Goal: Task Accomplishment & Management: Use online tool/utility

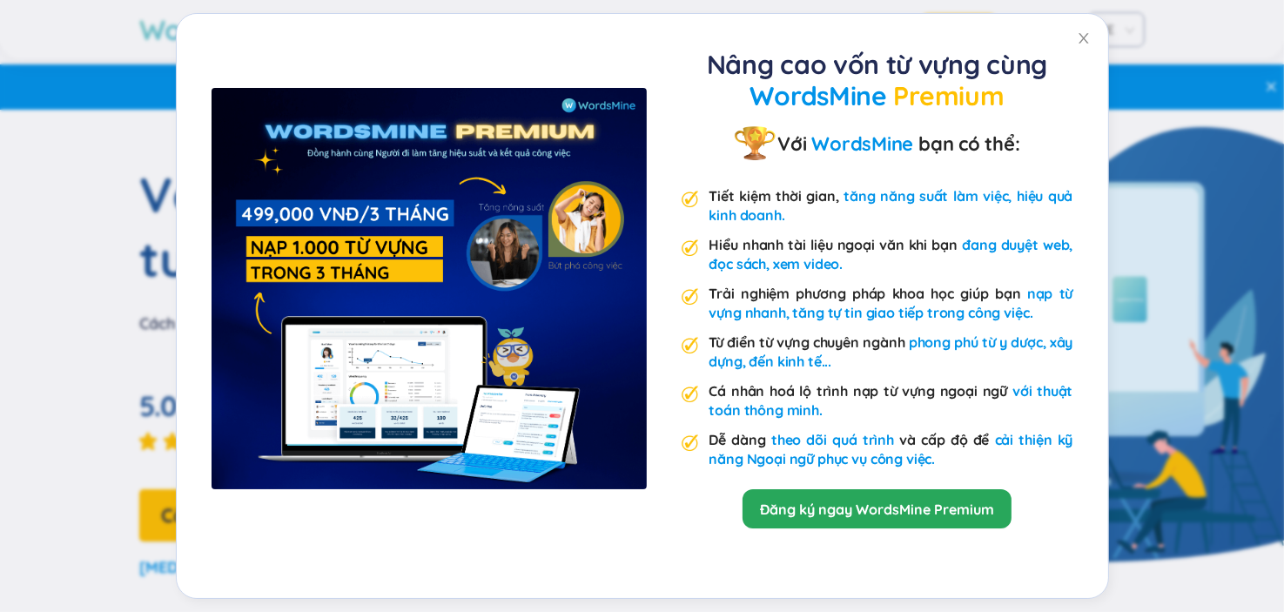
click at [1149, 223] on div "Nâng cao vốn từ vựng cùng WordsMine Premium Với WordsMine bạn có thể: Tiết kiệm…" at bounding box center [642, 306] width 1284 height 612
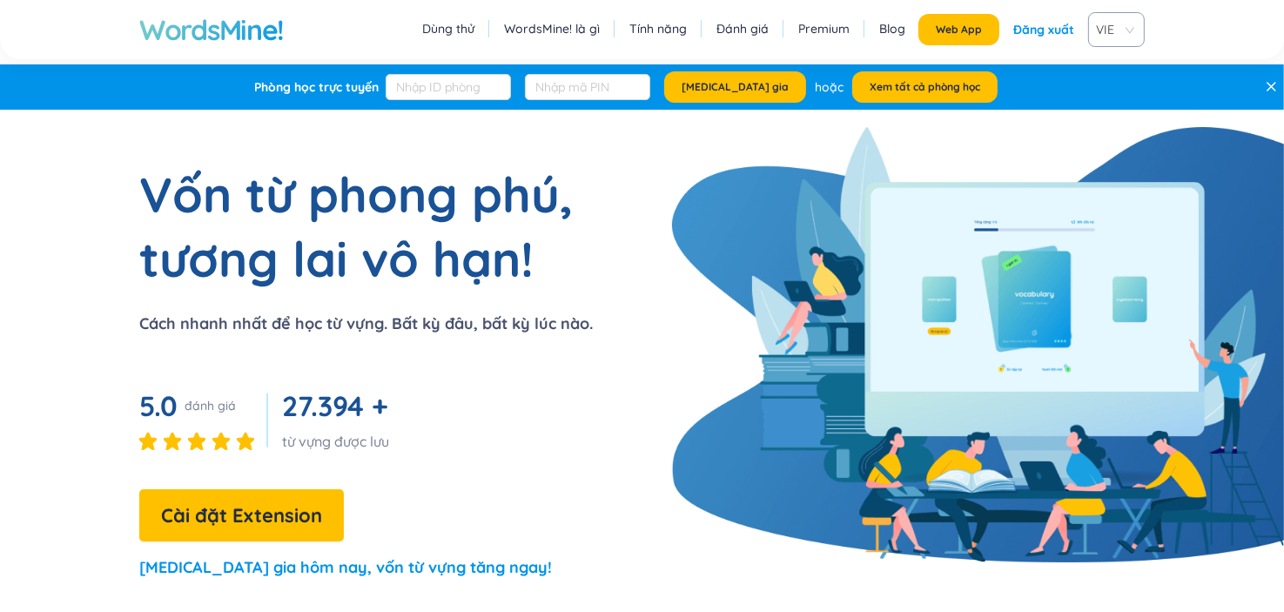
click at [233, 36] on h1 "WordsMine!" at bounding box center [211, 29] width 145 height 35
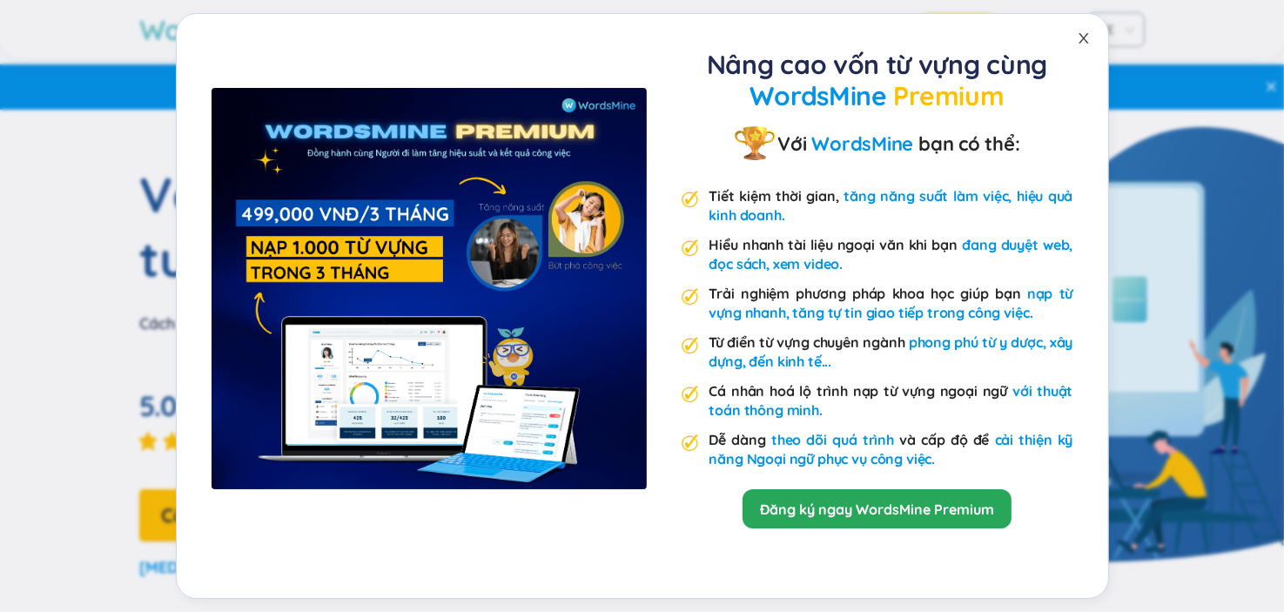
click at [1081, 34] on icon "close" at bounding box center [1084, 38] width 14 height 14
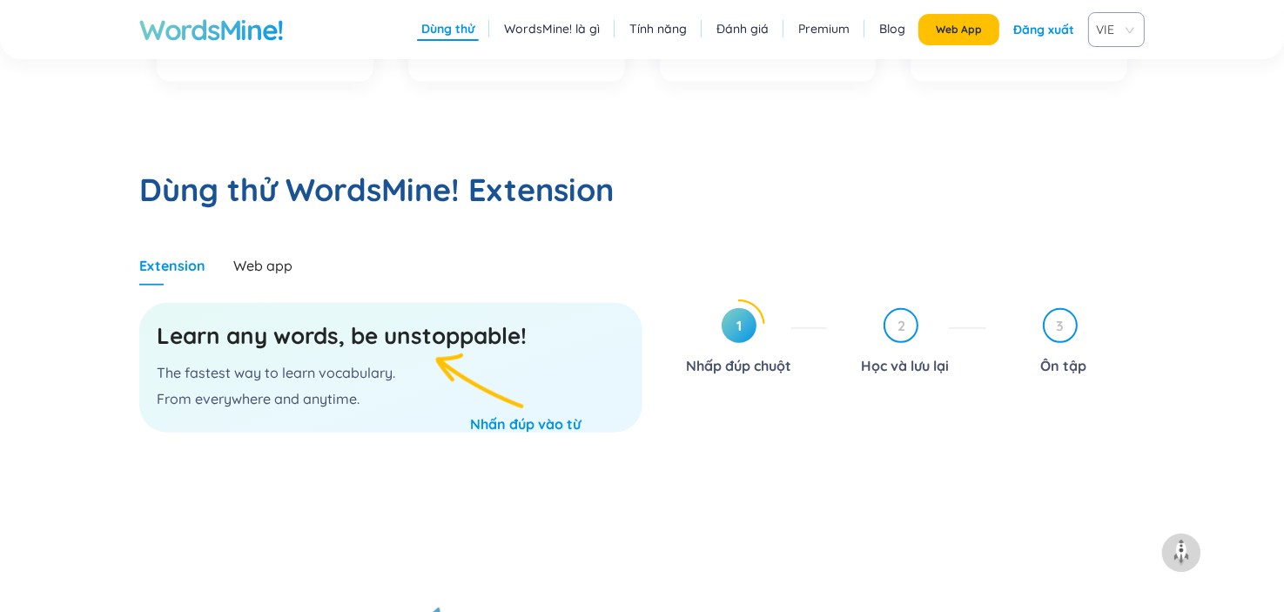
scroll to position [783, 0]
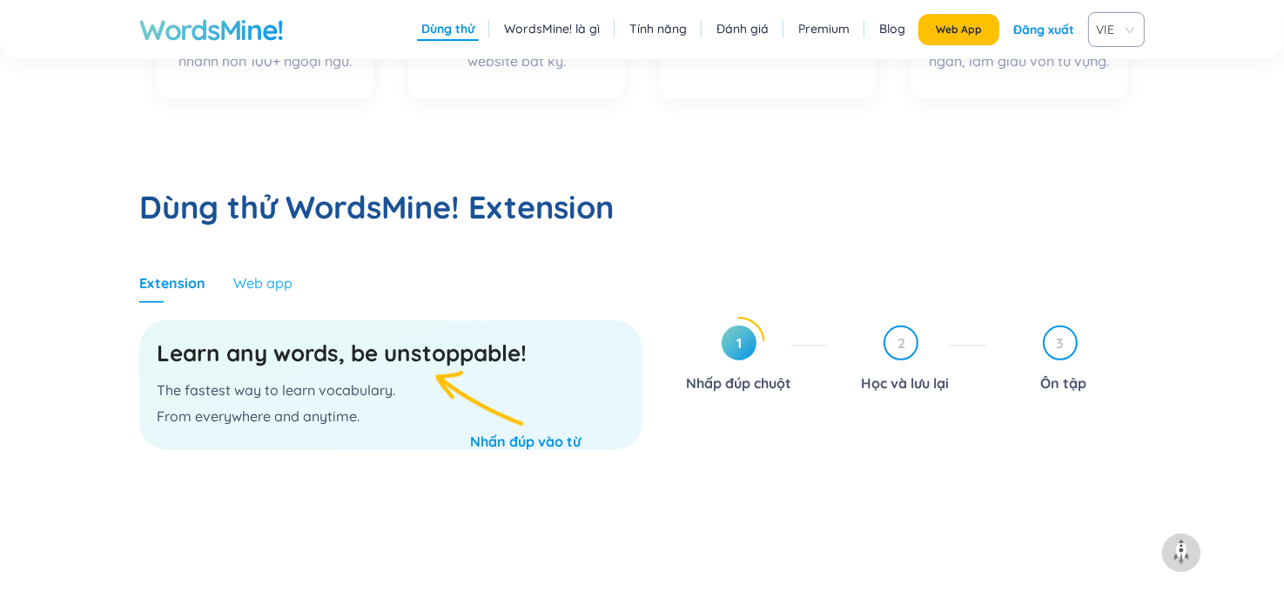
click at [259, 273] on div "Web app" at bounding box center [262, 283] width 59 height 40
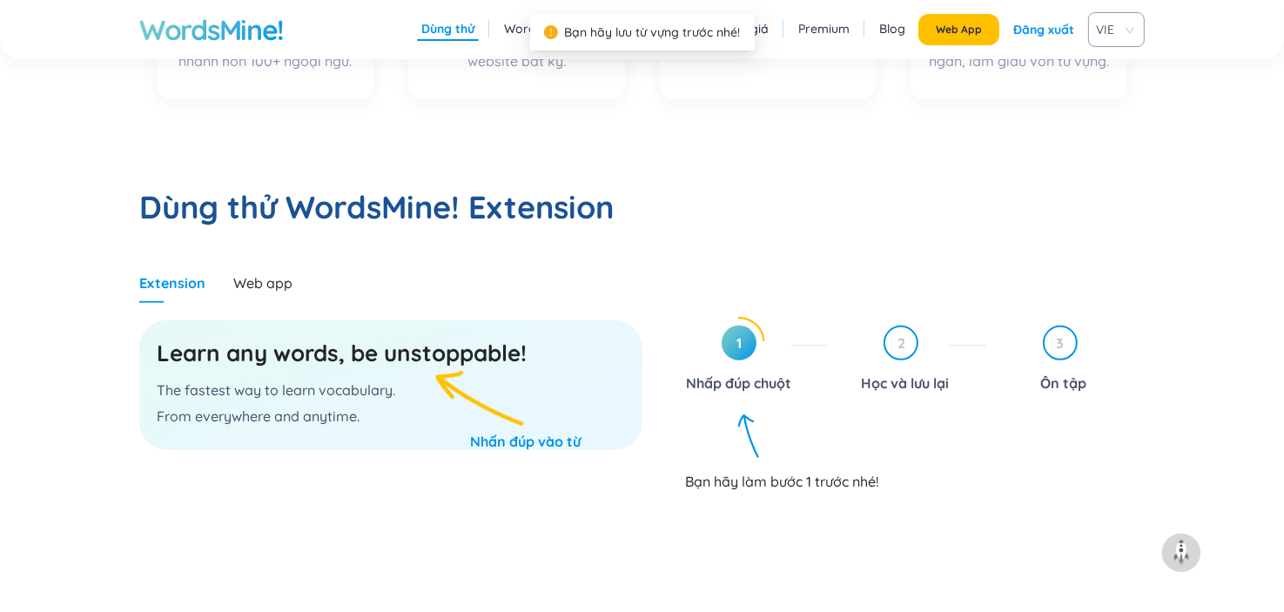
click at [282, 310] on section "Learn any words, be unstoppable! The fastest way to learn vocabulary. From ever…" at bounding box center [390, 464] width 503 height 322
click at [270, 291] on div "Web app" at bounding box center [262, 282] width 59 height 19
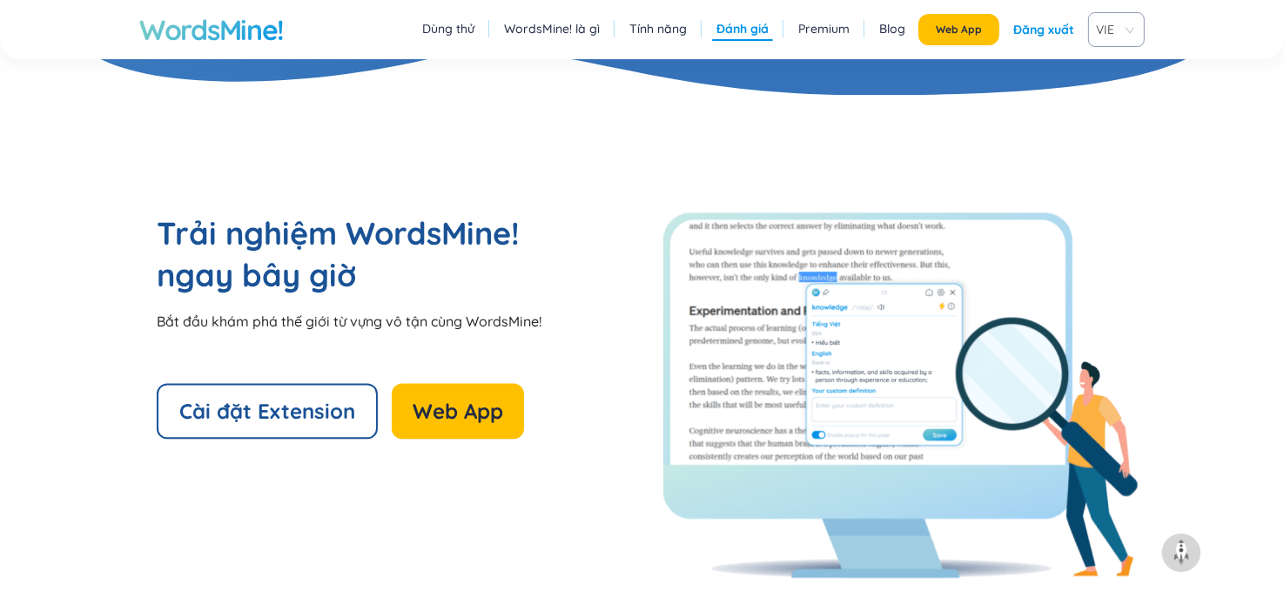
scroll to position [3548, 0]
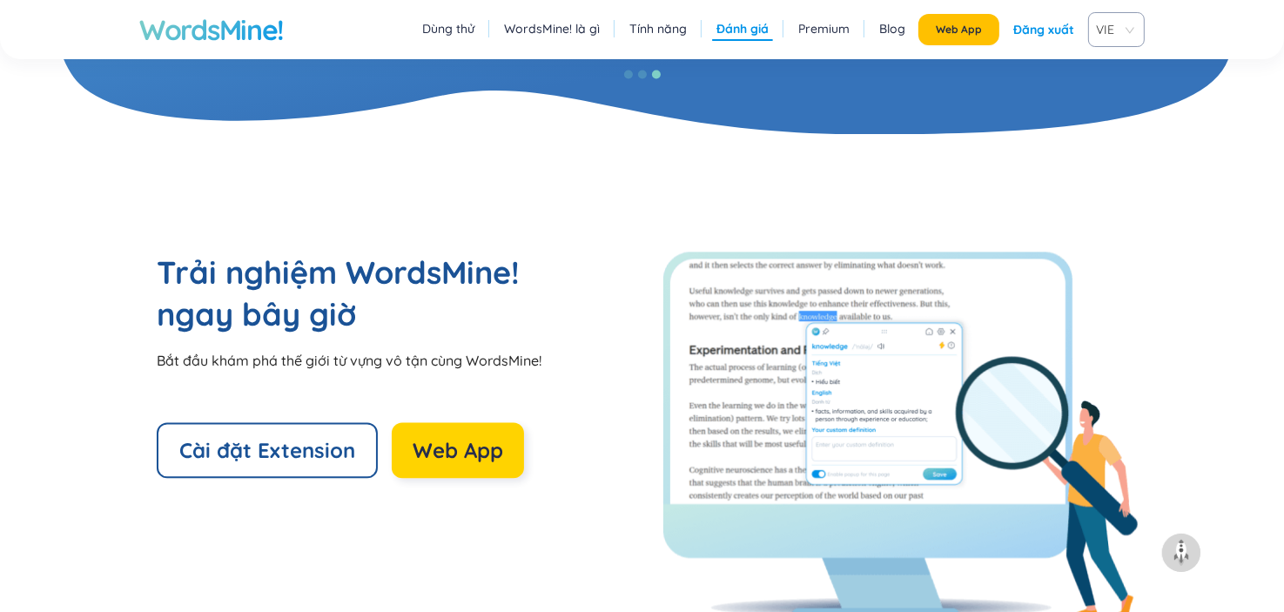
click at [482, 451] on span "Web App" at bounding box center [458, 450] width 91 height 28
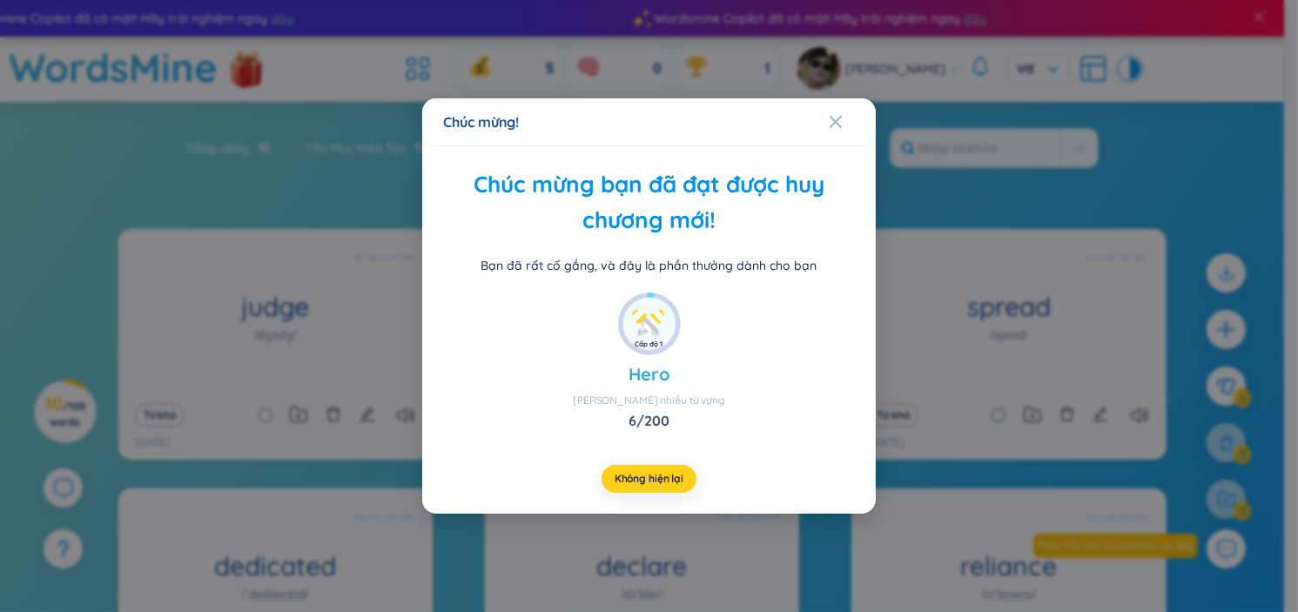
click at [679, 476] on span "Không hiện lại" at bounding box center [649, 479] width 69 height 14
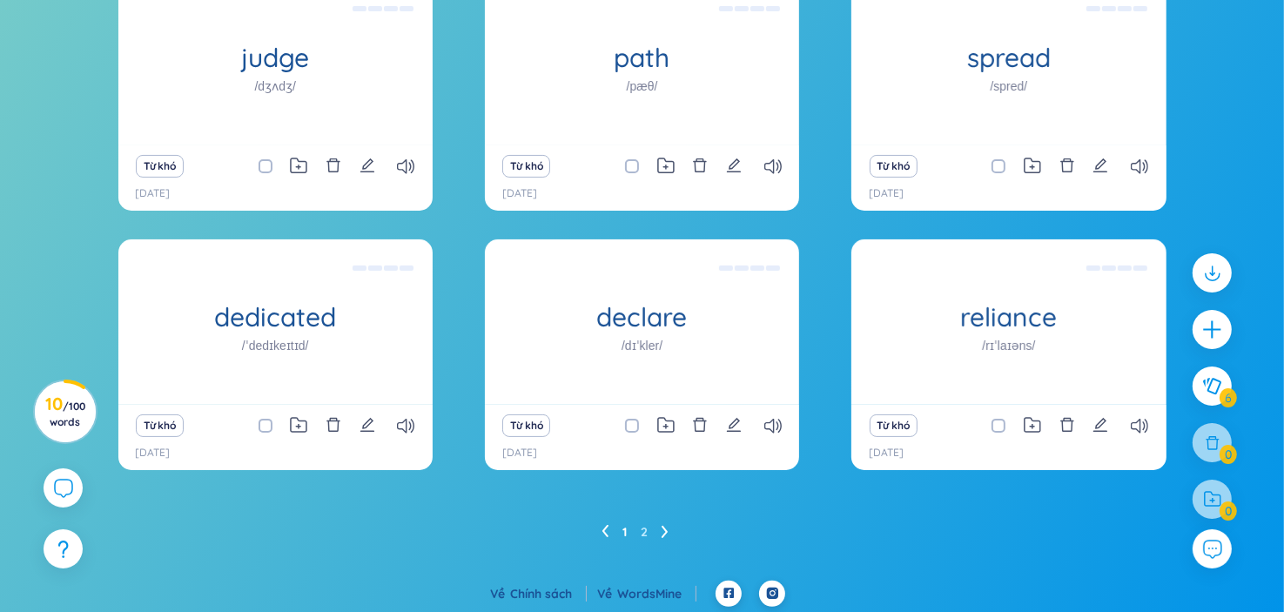
scroll to position [251, 0]
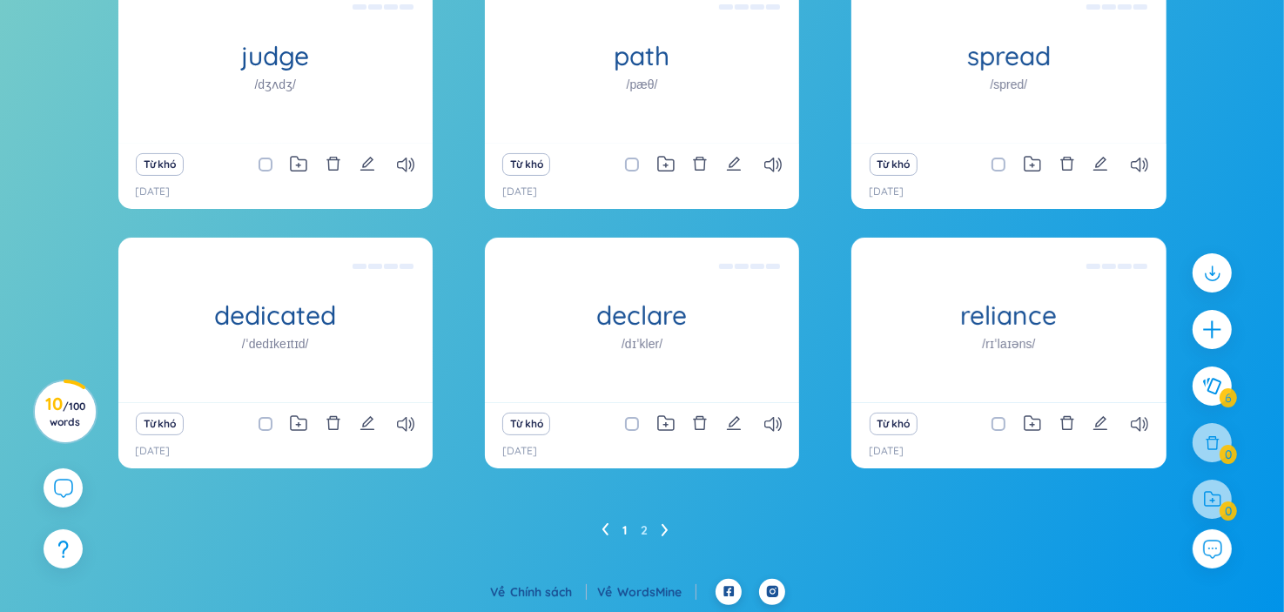
click at [669, 533] on ul "1 2" at bounding box center [642, 530] width 81 height 28
click at [665, 534] on icon at bounding box center [665, 529] width 7 height 13
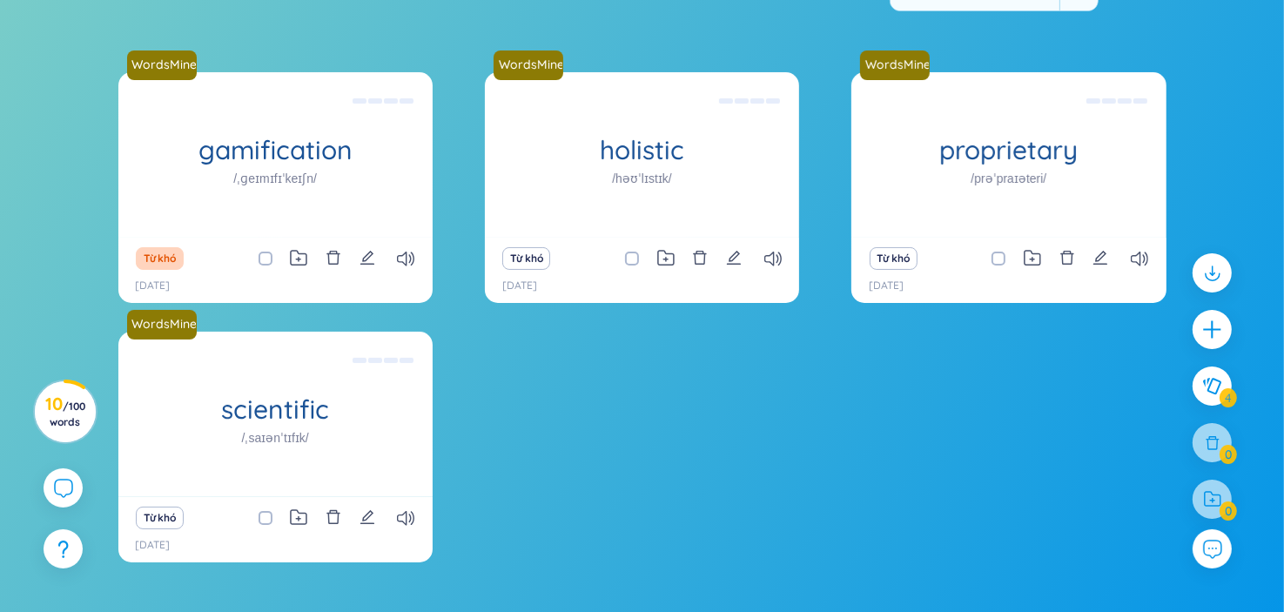
scroll to position [164, 0]
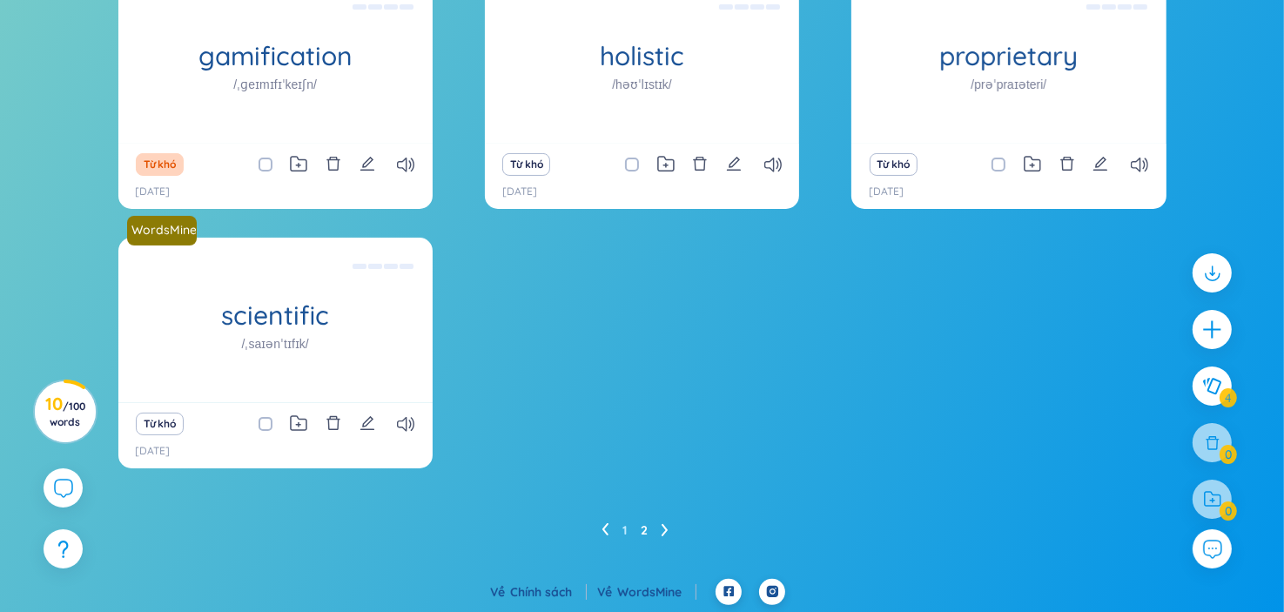
click at [602, 521] on li at bounding box center [605, 530] width 7 height 28
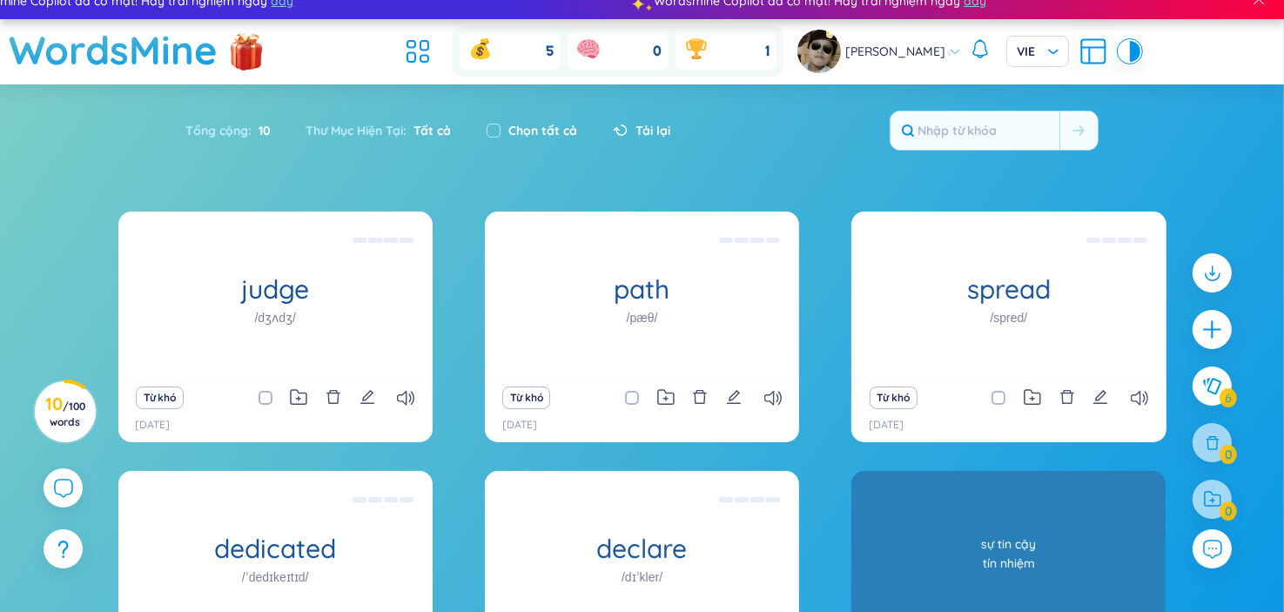
scroll to position [251, 0]
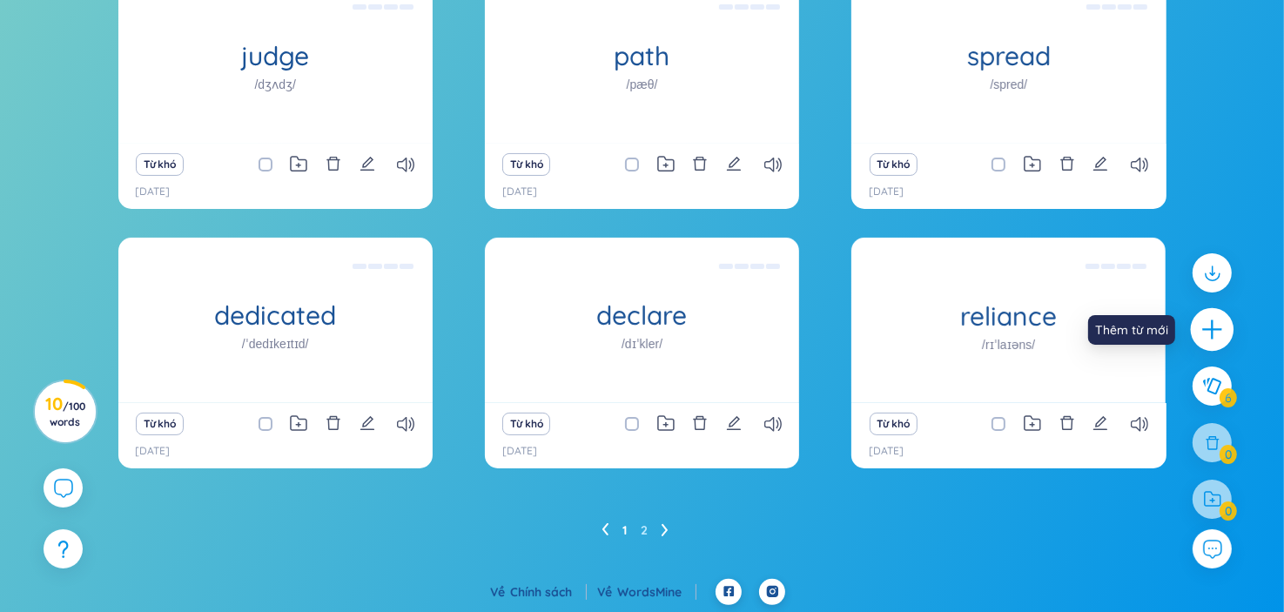
click at [1214, 323] on icon "plus" at bounding box center [1212, 330] width 24 height 24
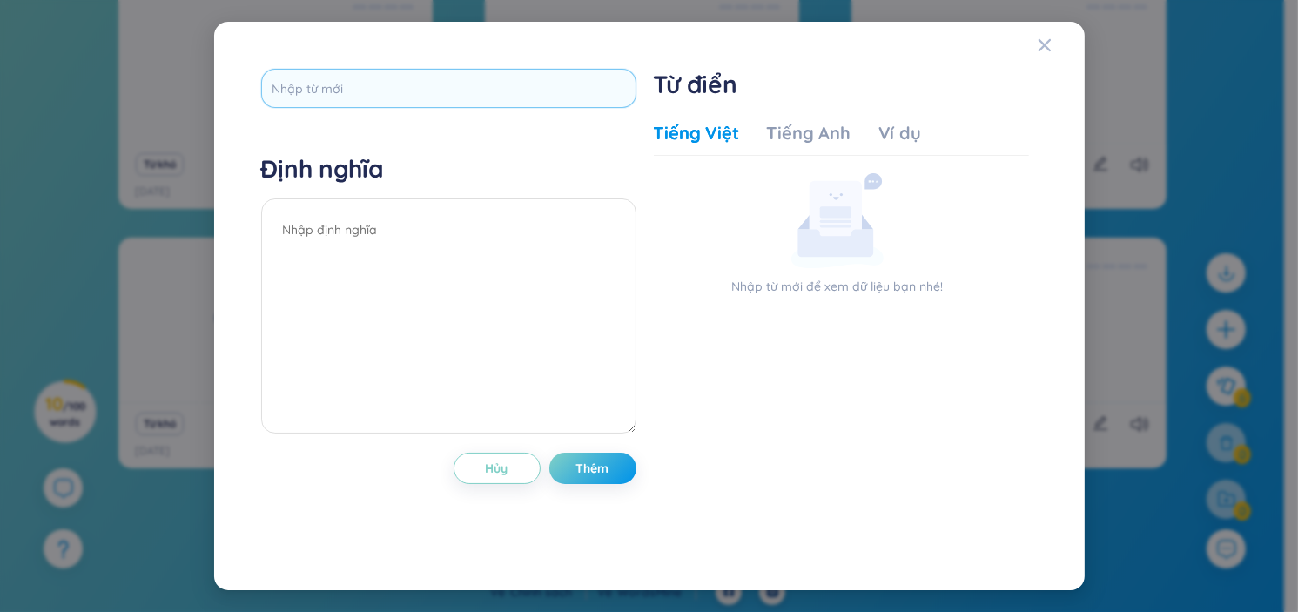
click at [397, 100] on input "text" at bounding box center [448, 88] width 375 height 39
type input "sketch"
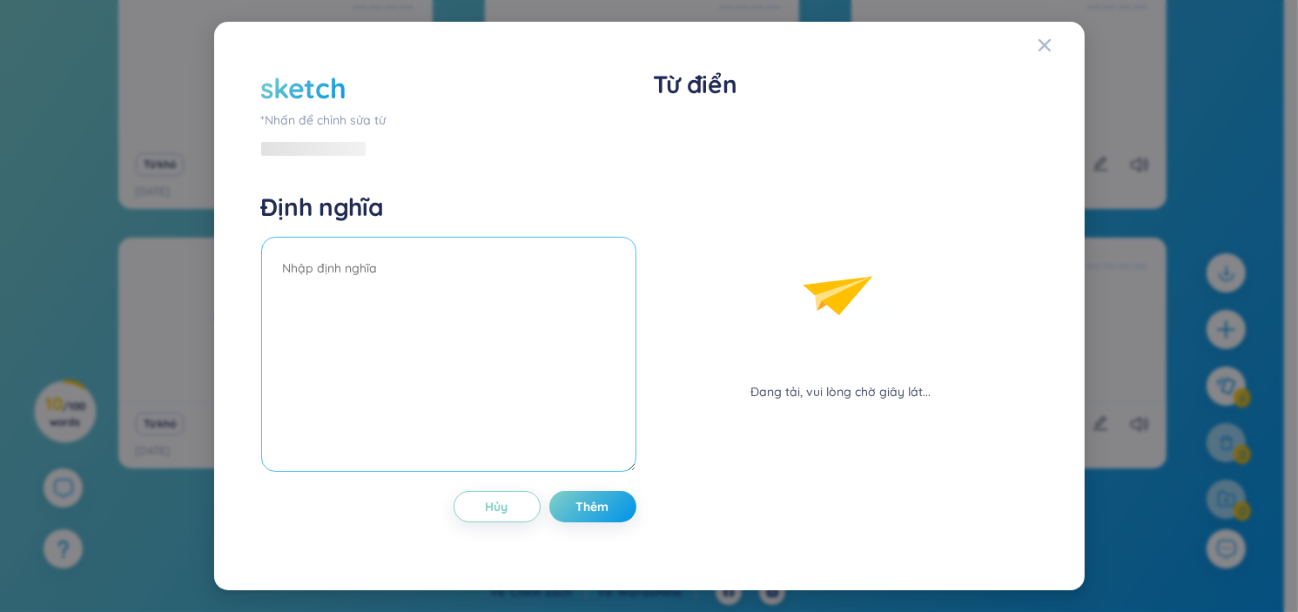
click at [348, 230] on div "Định nghĩa" at bounding box center [448, 335] width 375 height 286
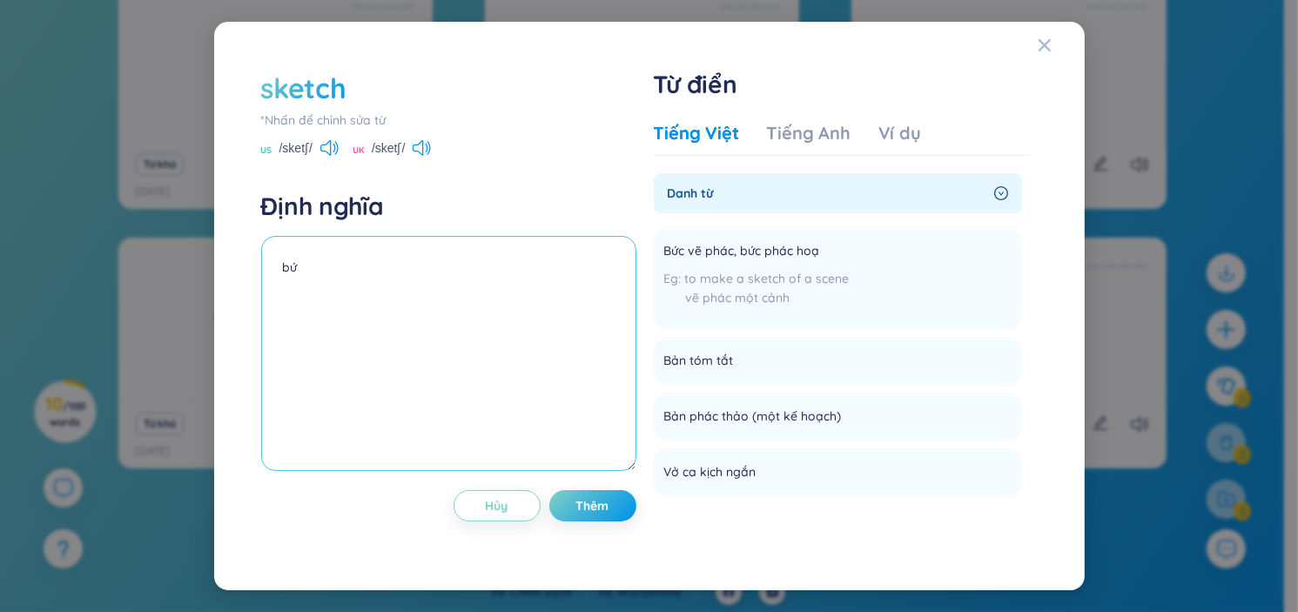
type textarea "b"
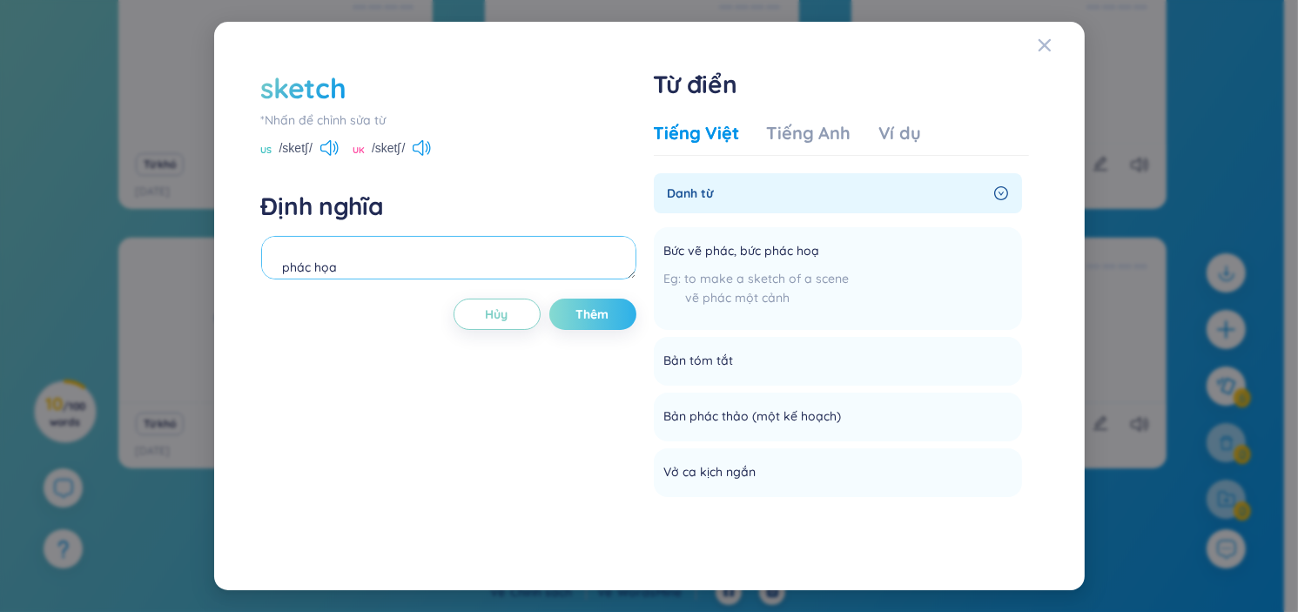
type textarea "phác họa"
click at [623, 314] on button "Thêm" at bounding box center [592, 314] width 87 height 31
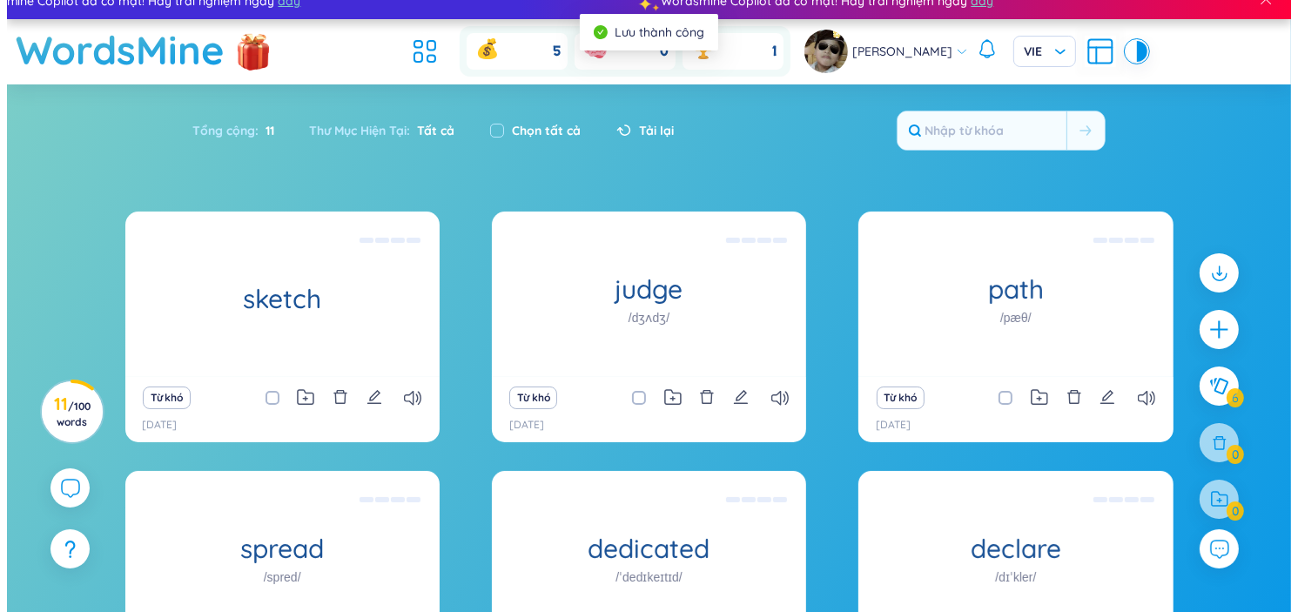
scroll to position [0, 0]
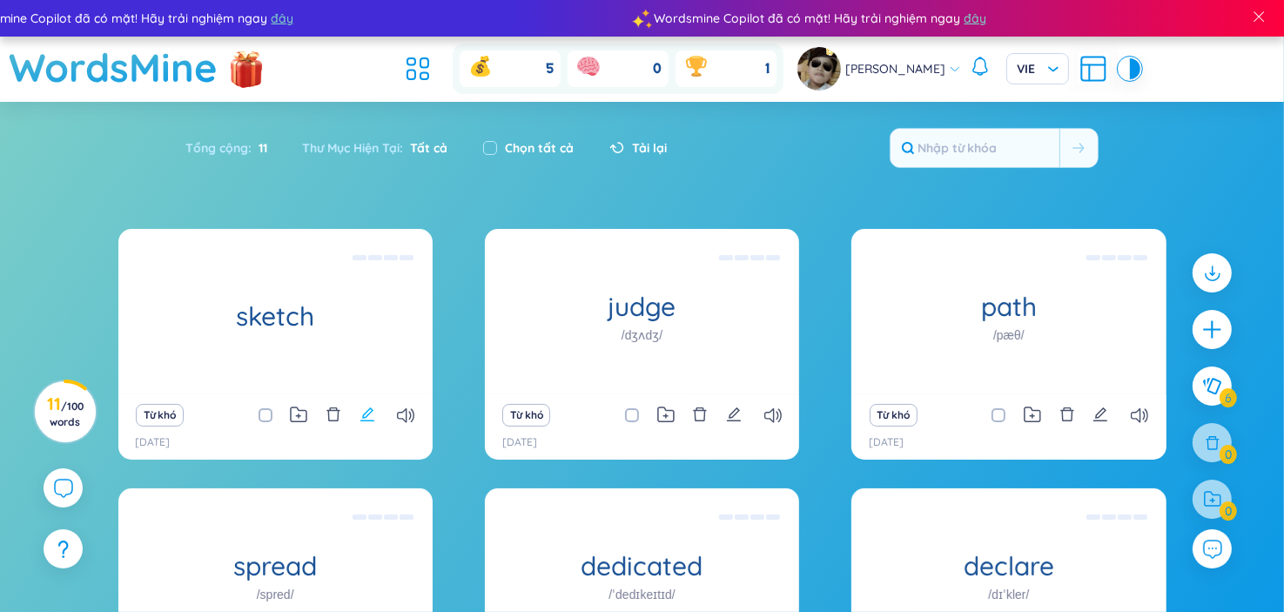
click at [369, 418] on icon "edit" at bounding box center [368, 415] width 16 height 16
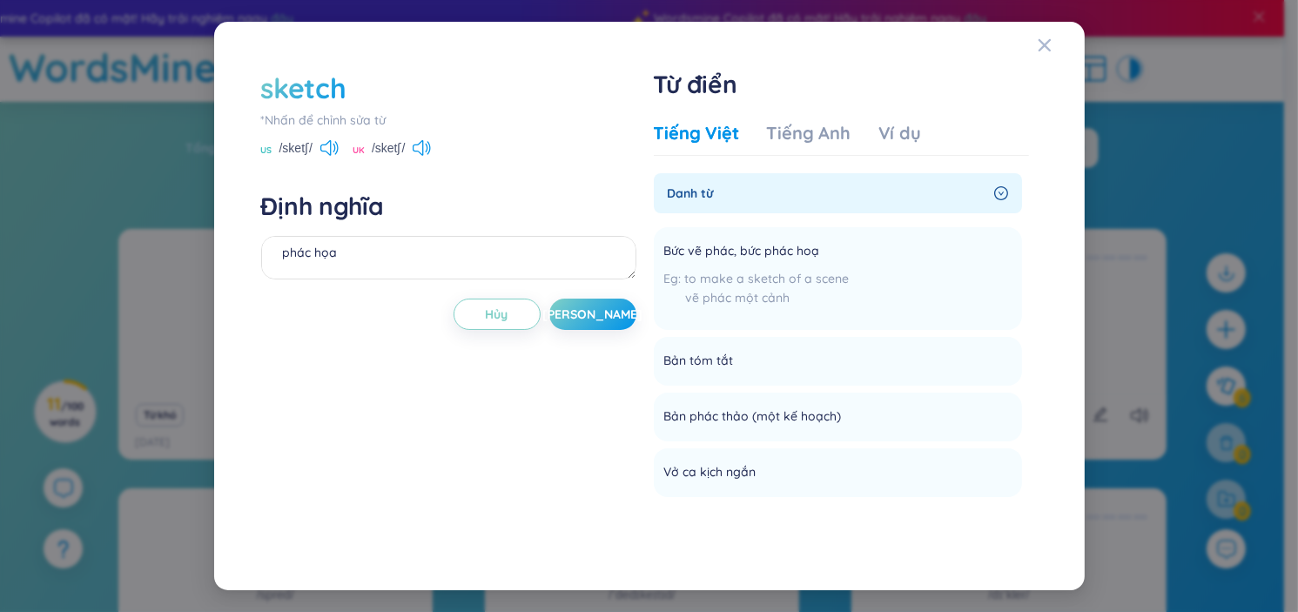
scroll to position [19, 0]
click at [902, 135] on div "Ví dụ" at bounding box center [899, 133] width 43 height 24
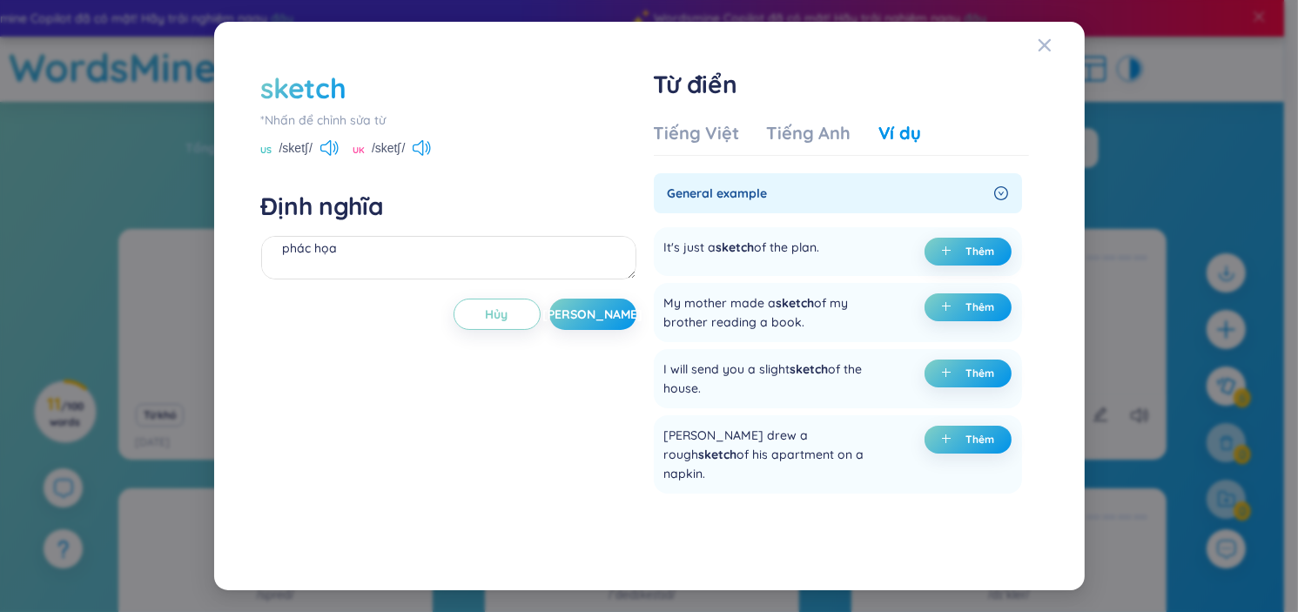
click at [711, 146] on div "Tiếng Việt Tiếng Anh Ví dụ" at bounding box center [787, 138] width 267 height 35
click at [707, 128] on div "Tiếng Việt" at bounding box center [696, 133] width 85 height 24
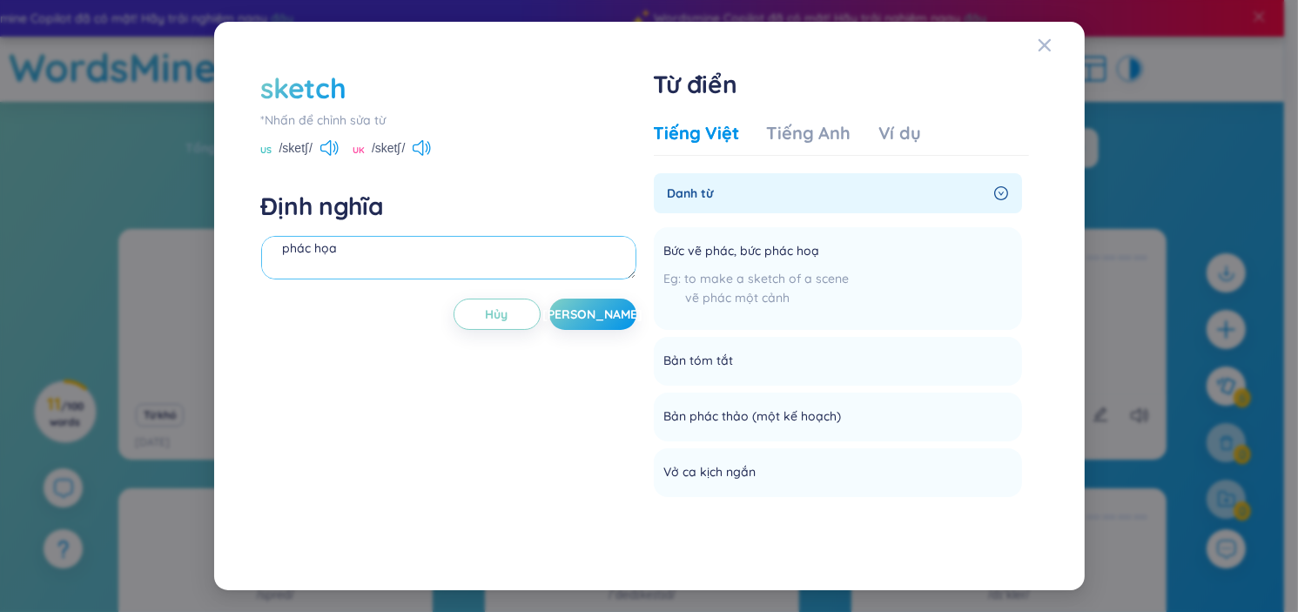
drag, startPoint x: 404, startPoint y: 260, endPoint x: 210, endPoint y: 265, distance: 194.2
click at [224, 265] on div "sketch *Nhấn để chỉnh sửa từ US /sketʃ/ UK /sketʃ/ Định nghĩa phác họa Hủy Lưu …" at bounding box center [649, 306] width 871 height 568
click at [467, 315] on button "Hủy" at bounding box center [497, 314] width 87 height 31
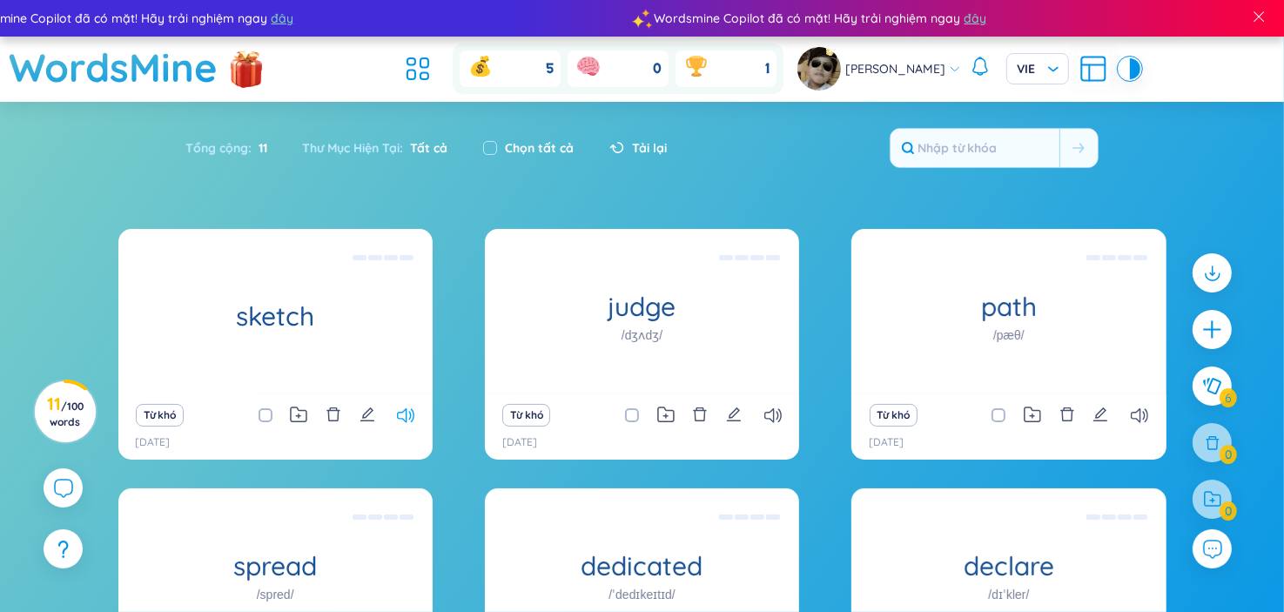
click at [405, 416] on icon at bounding box center [405, 415] width 17 height 15
click at [369, 418] on icon "edit" at bounding box center [368, 415] width 16 height 16
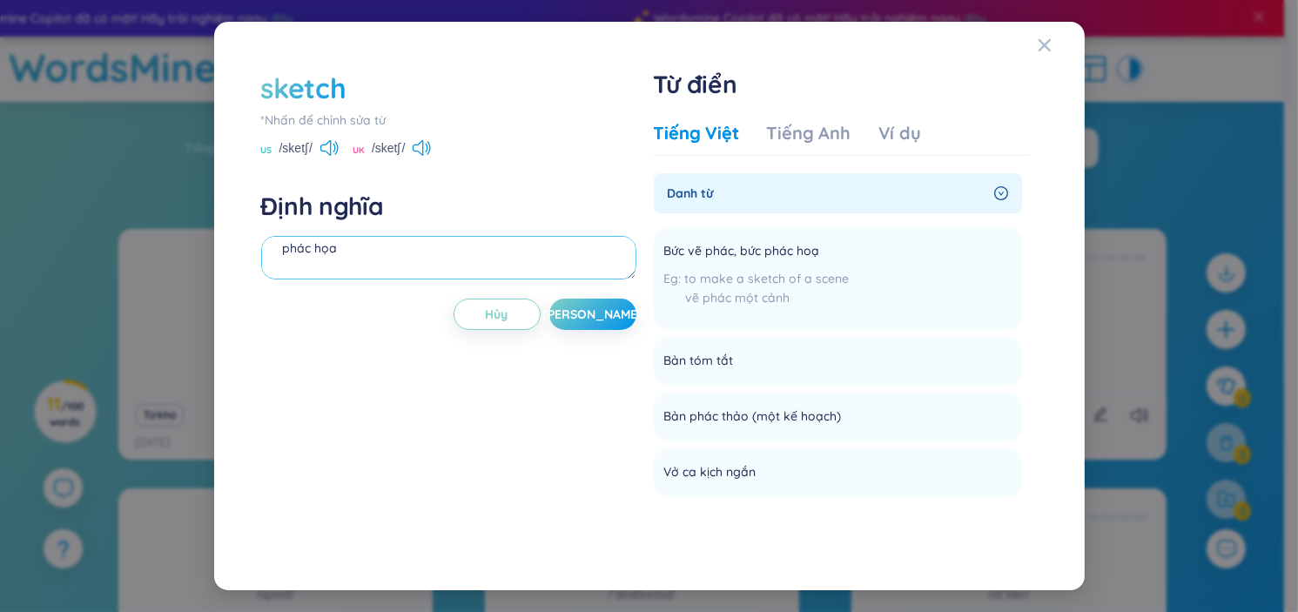
drag, startPoint x: 328, startPoint y: 258, endPoint x: 245, endPoint y: 269, distance: 84.3
click at [248, 267] on div "sketch *Nhấn để chỉnh sửa từ US /sketʃ/ UK /sketʃ/ Định nghĩa phác họa Hủy Lưu …" at bounding box center [649, 306] width 829 height 526
drag, startPoint x: 510, startPoint y: 274, endPoint x: 269, endPoint y: 279, distance: 241.2
click at [269, 279] on div "bức vẽ phác họa i hold sketch pencil and make clother" at bounding box center [448, 260] width 375 height 49
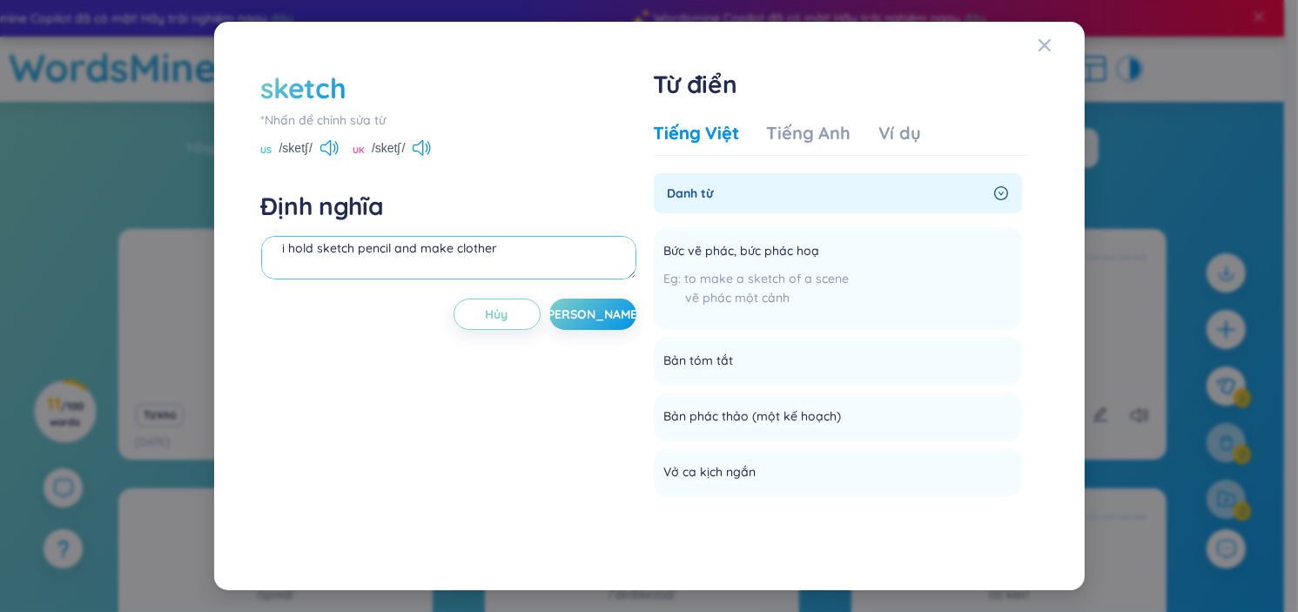
type textarea "bức vẽ phác họa i hold sketch pencil and make clother"
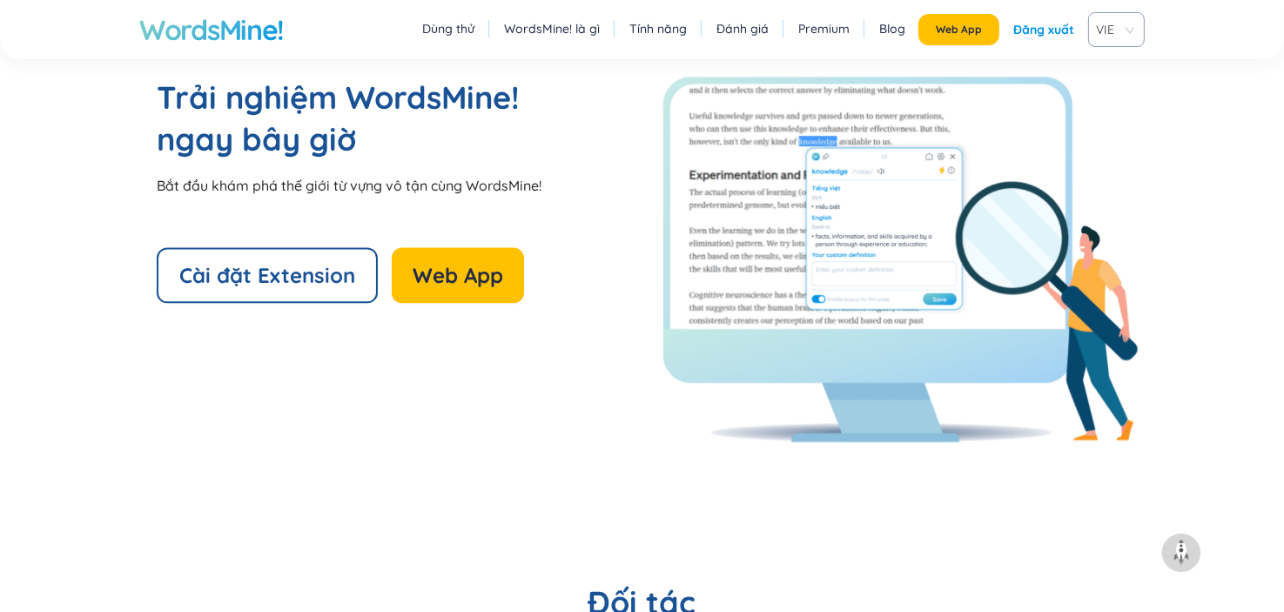
scroll to position [3722, 0]
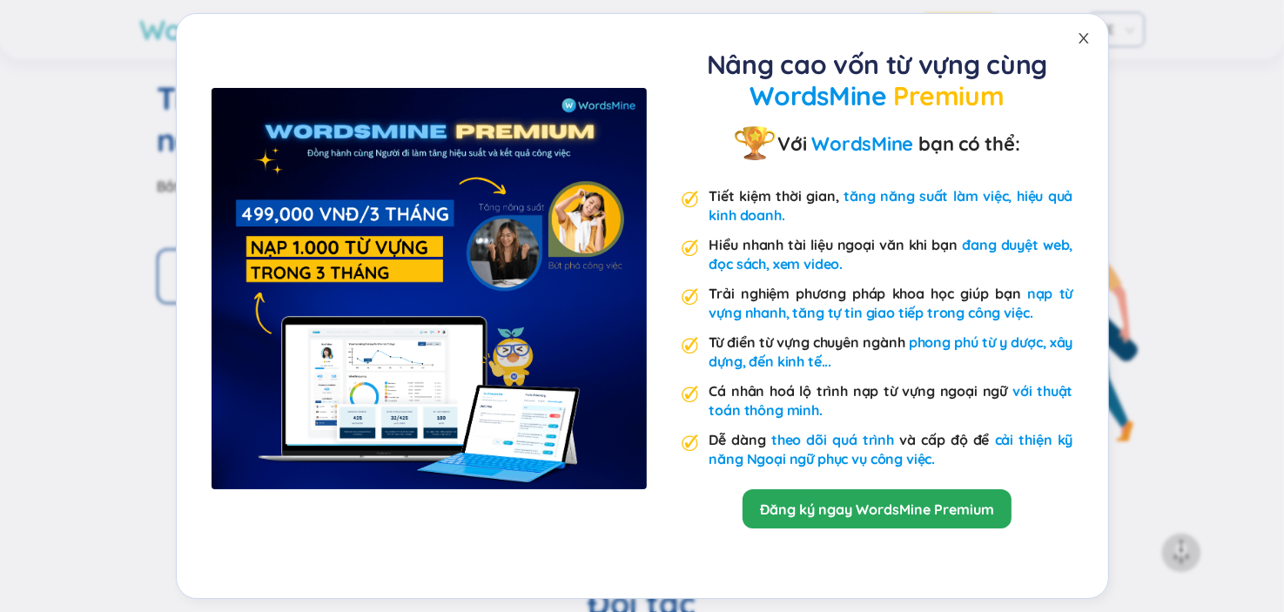
click at [1093, 36] on span "Close" at bounding box center [1083, 38] width 49 height 49
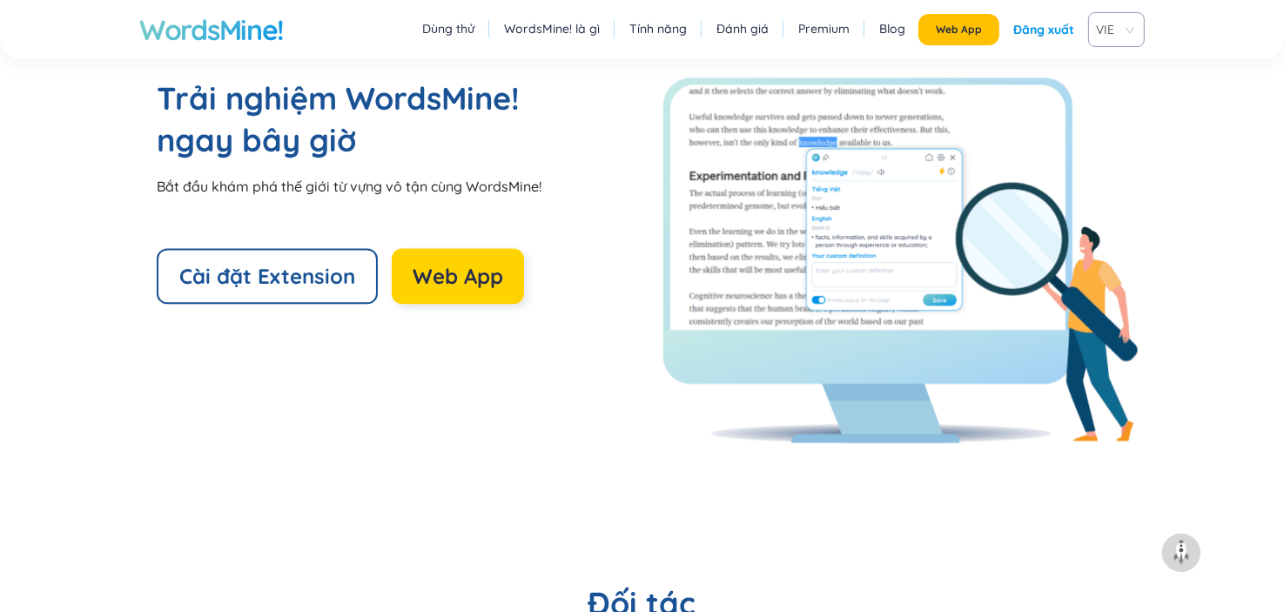
click at [494, 284] on span "Web App" at bounding box center [458, 276] width 91 height 28
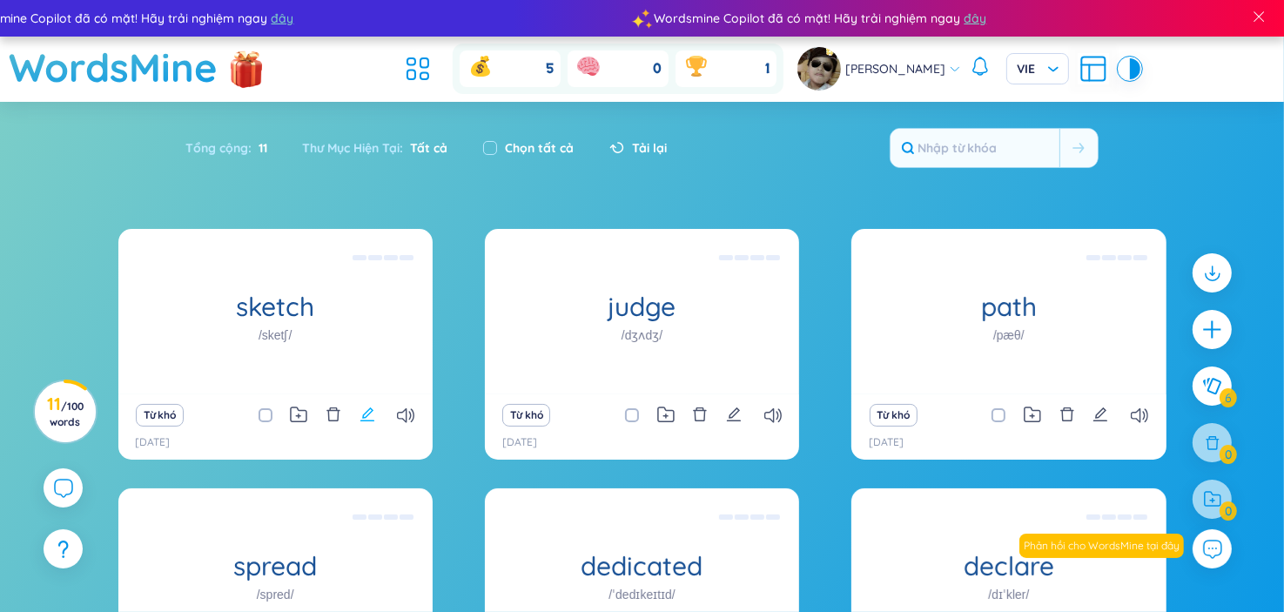
click at [363, 419] on icon "edit" at bounding box center [368, 415] width 16 height 16
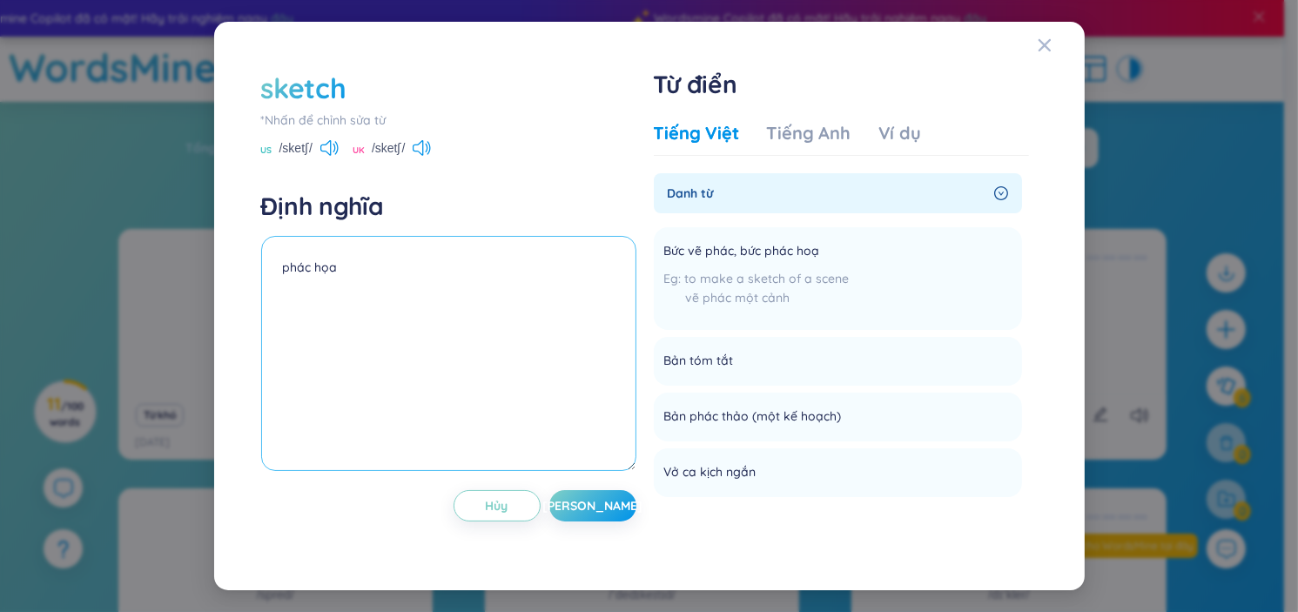
click at [394, 320] on textarea "phác họa" at bounding box center [448, 353] width 375 height 235
click at [595, 508] on span "[PERSON_NAME]" at bounding box center [592, 505] width 100 height 17
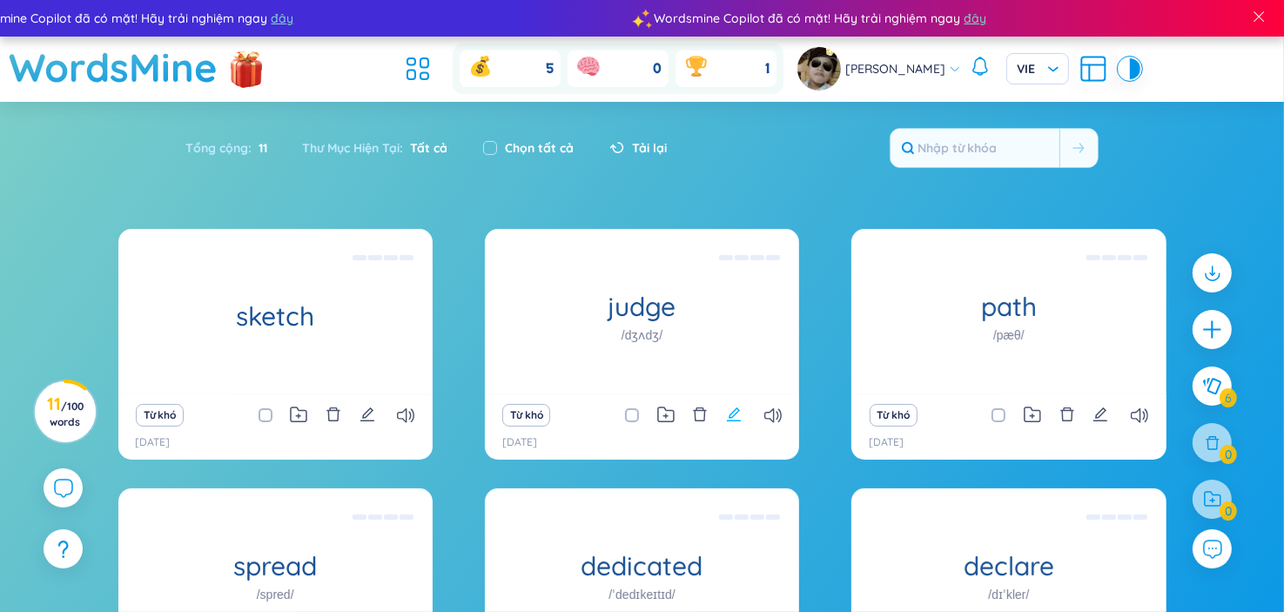
click at [729, 412] on icon "edit" at bounding box center [734, 415] width 16 height 16
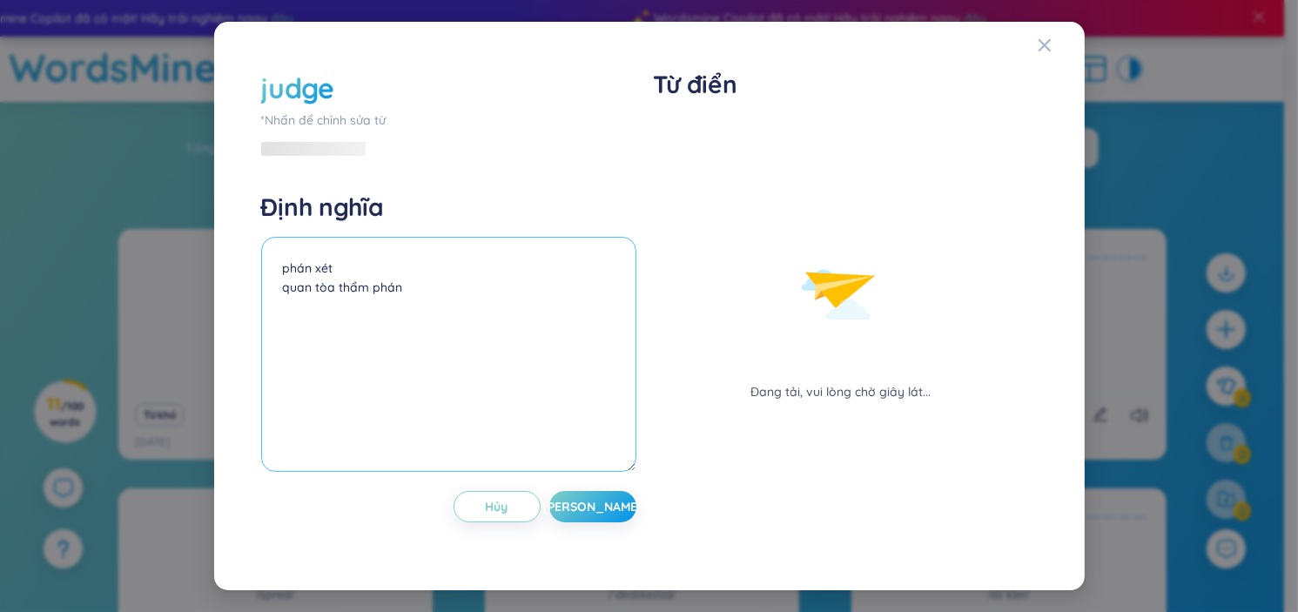
click at [397, 328] on textarea "phán xét quan tòa thẩm phán" at bounding box center [448, 354] width 375 height 235
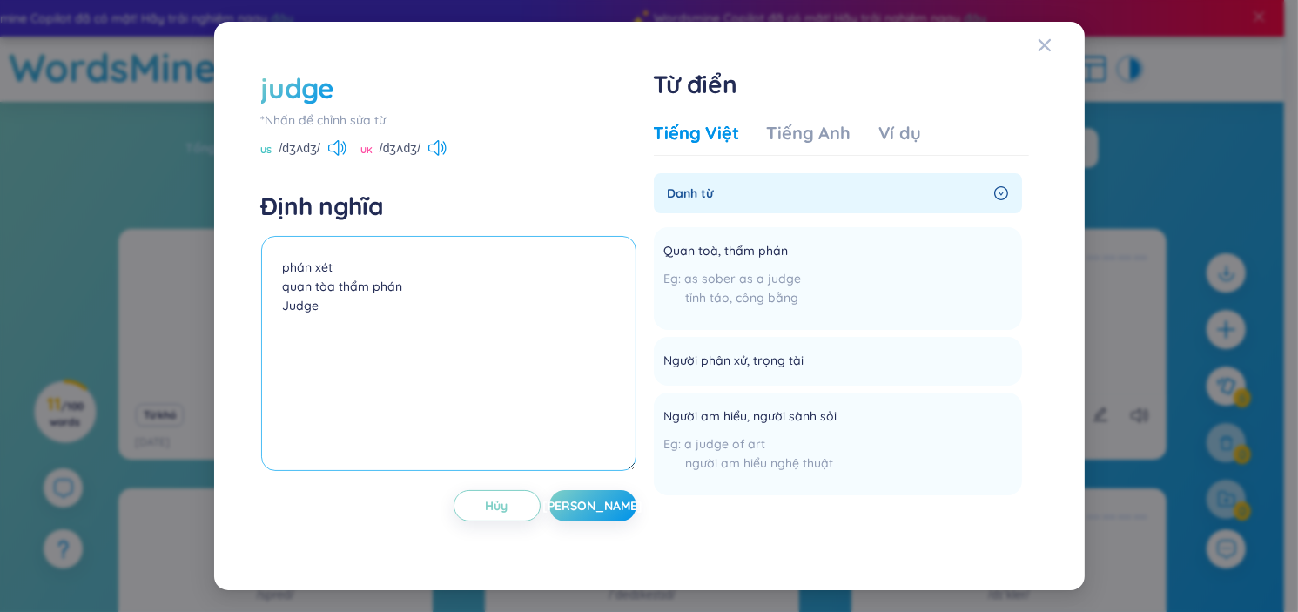
type textarea "phán xét quan tòa thẩm phán Judge"
drag, startPoint x: 335, startPoint y: 318, endPoint x: 317, endPoint y: 319, distance: 18.4
click at [317, 319] on textarea "phán xét quan tòa thẩm phán Judge" at bounding box center [448, 353] width 375 height 235
click at [467, 504] on button "Hủy" at bounding box center [497, 505] width 87 height 31
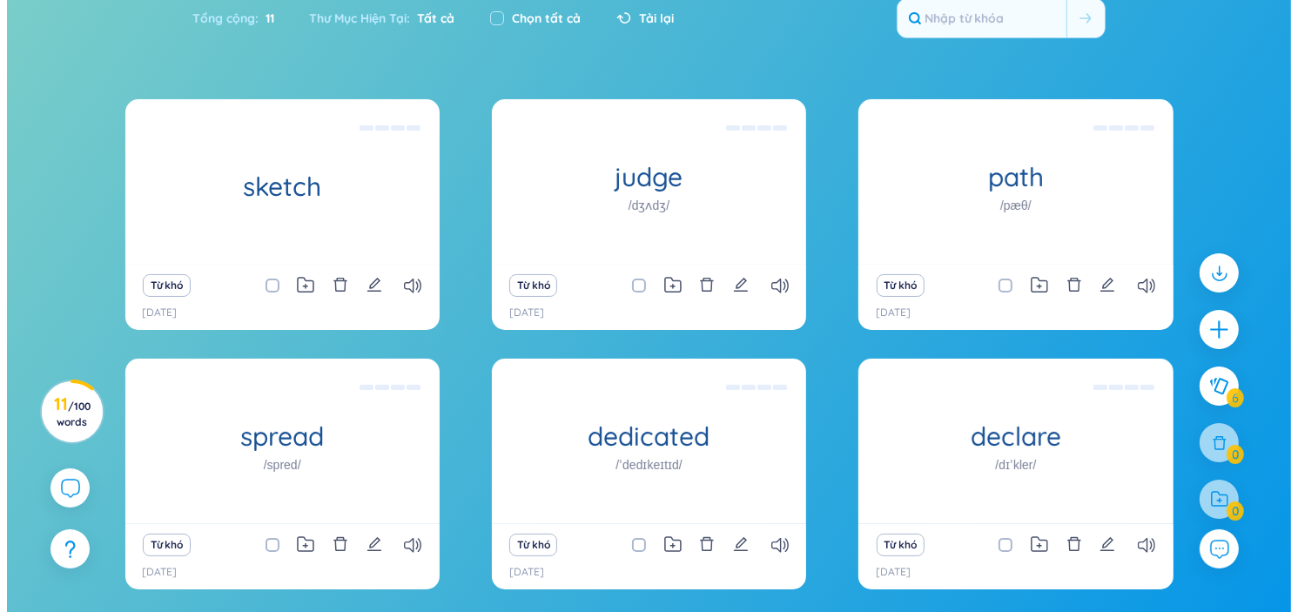
scroll to position [251, 0]
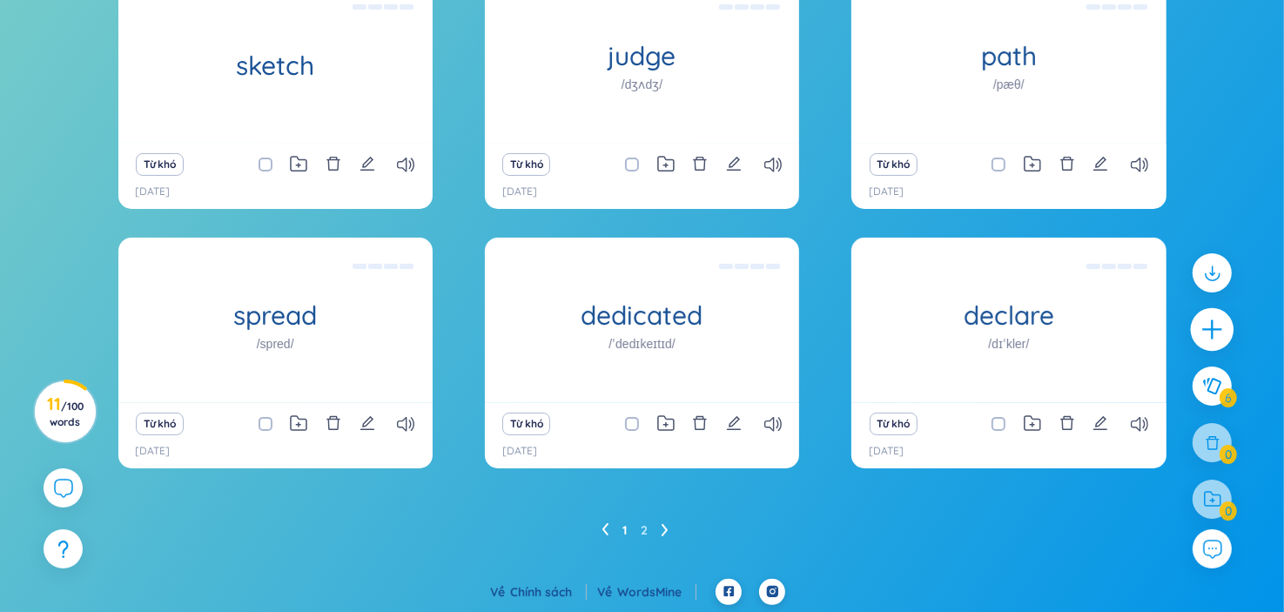
click at [1227, 339] on div at bounding box center [1213, 330] width 44 height 44
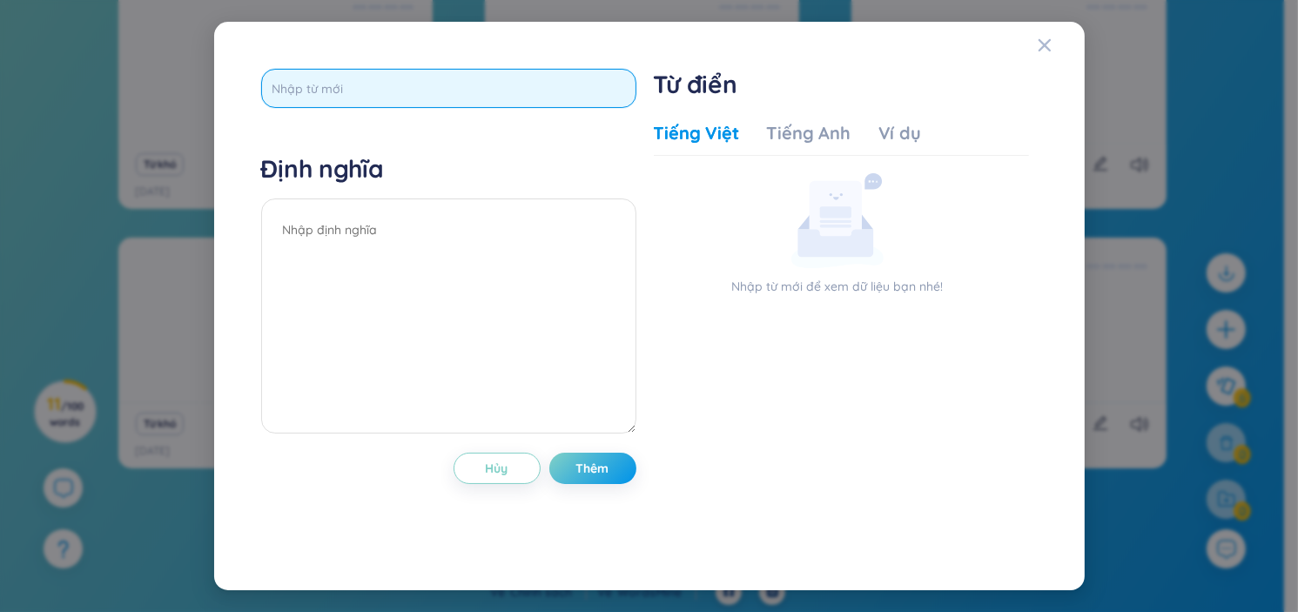
click at [397, 89] on input "text" at bounding box center [448, 88] width 375 height 39
type input "criminal"
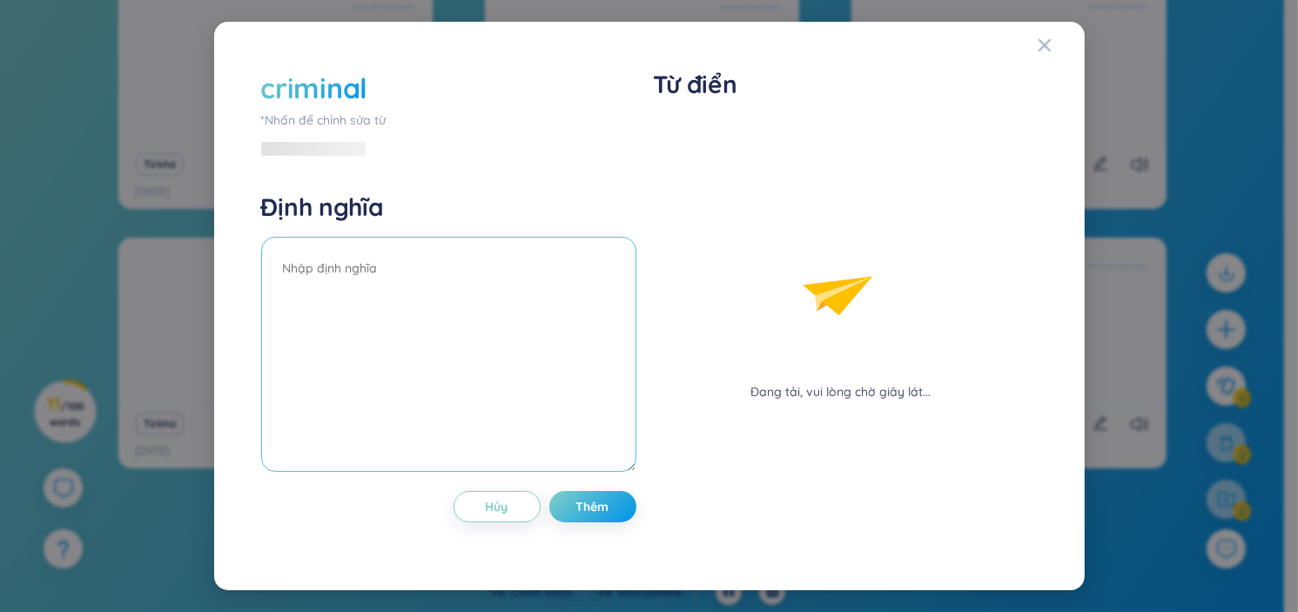
click at [483, 239] on textarea at bounding box center [448, 354] width 375 height 235
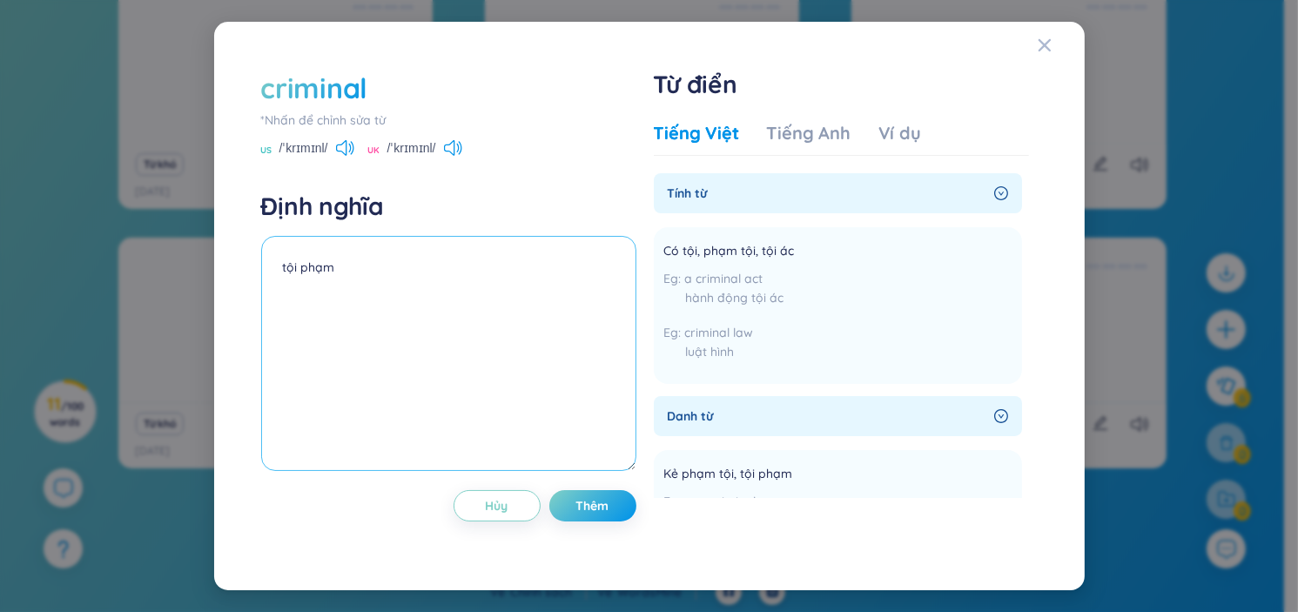
click at [302, 274] on textarea "tội phạm" at bounding box center [448, 353] width 375 height 235
click at [415, 298] on textarea "tội phạm" at bounding box center [448, 353] width 375 height 235
click at [578, 507] on span "Thêm" at bounding box center [592, 505] width 33 height 17
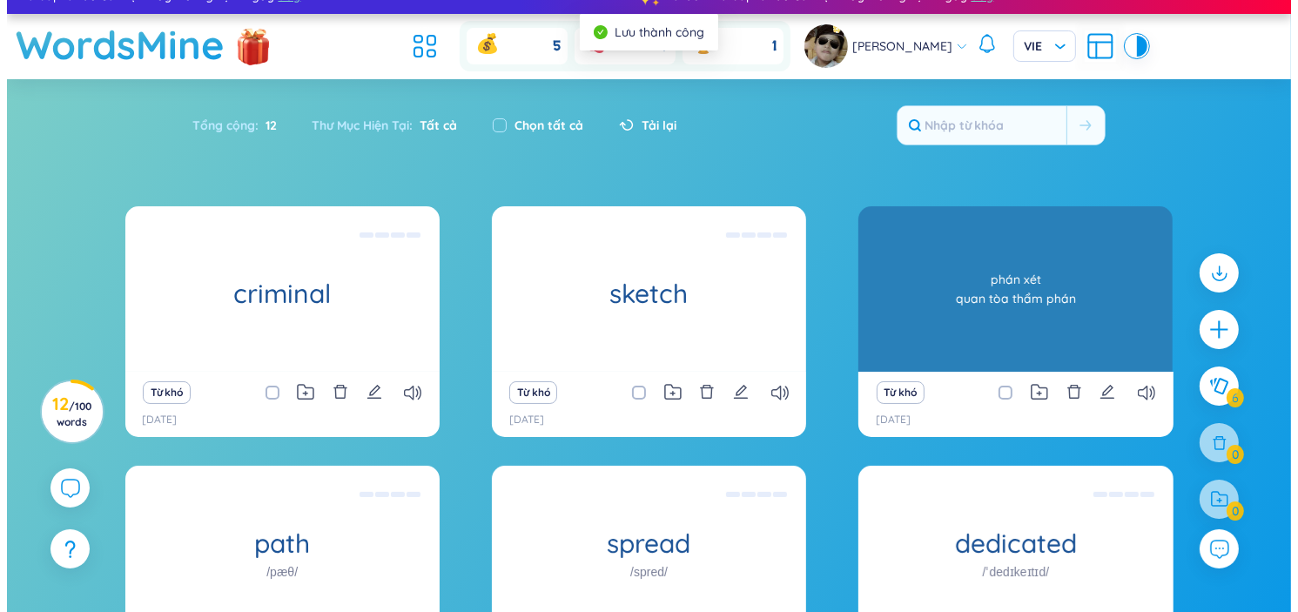
scroll to position [0, 0]
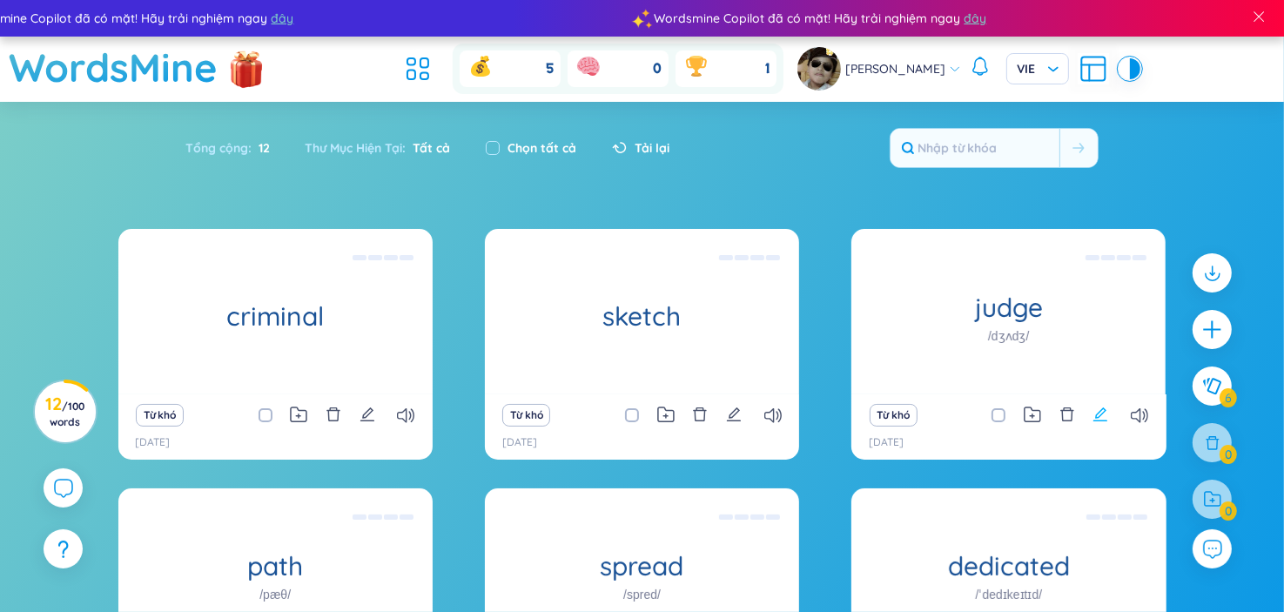
click at [1097, 414] on icon "edit" at bounding box center [1100, 414] width 14 height 14
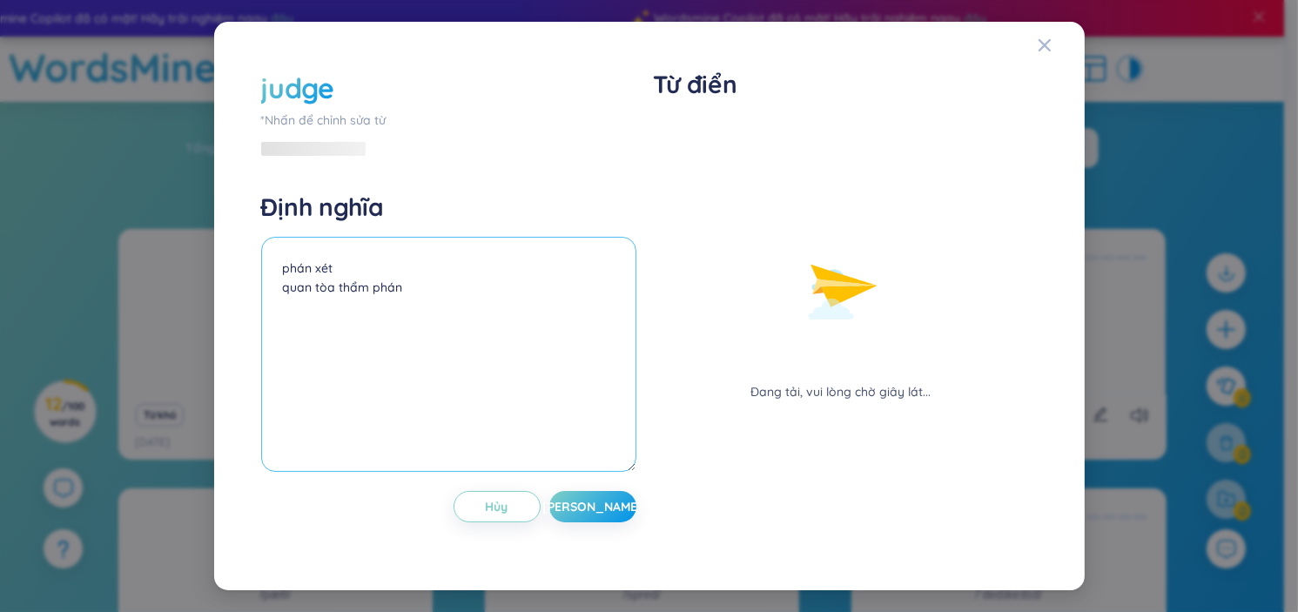
click at [460, 314] on textarea "phán xét quan tòa thẩm phán" at bounding box center [448, 354] width 375 height 235
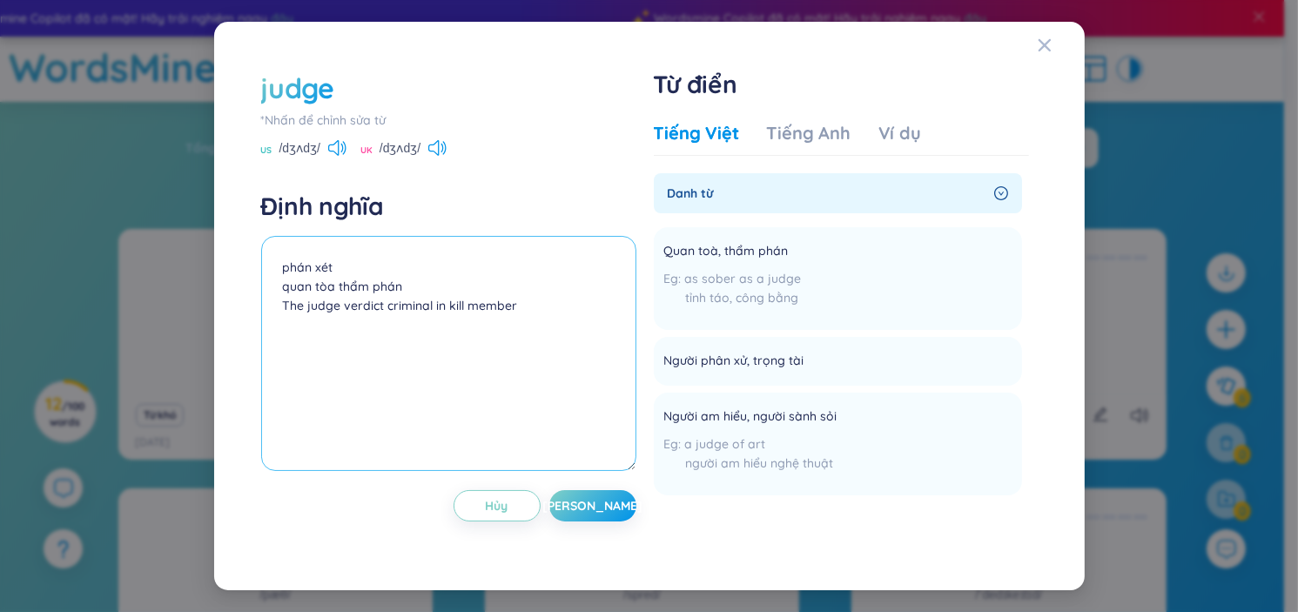
drag, startPoint x: 535, startPoint y: 308, endPoint x: 264, endPoint y: 326, distance: 271.4
click at [264, 326] on textarea "phán xét quan tòa thẩm phán The judge verdict criminal in kill member" at bounding box center [448, 353] width 375 height 235
type textarea "phán xét quan tòa thẩm phán The judge verdict criminal in kill member"
click at [1048, 48] on icon "Close" at bounding box center [1045, 45] width 14 height 14
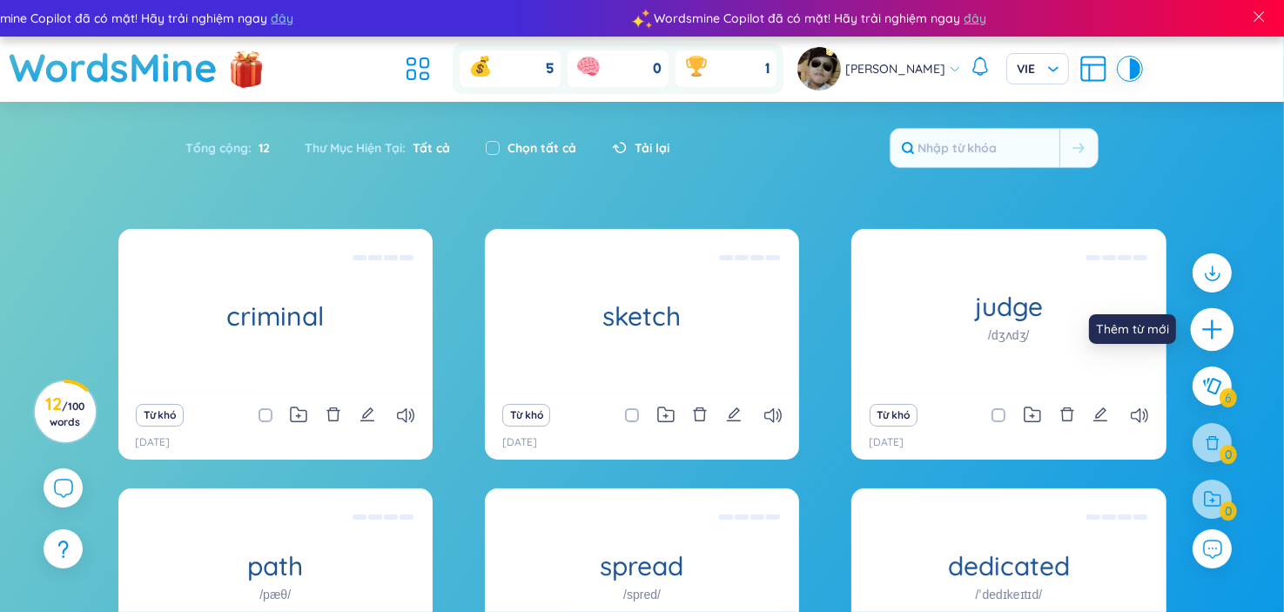
click at [1217, 334] on icon "plus" at bounding box center [1212, 330] width 24 height 24
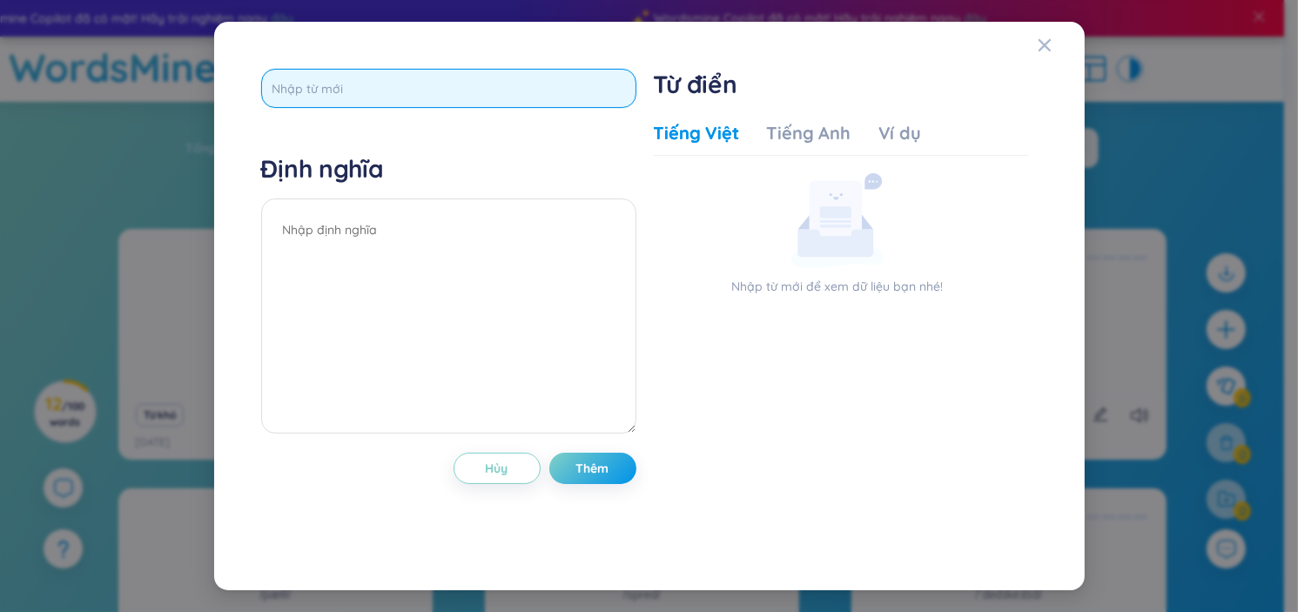
click at [441, 103] on input "text" at bounding box center [448, 88] width 375 height 39
type input "verdict"
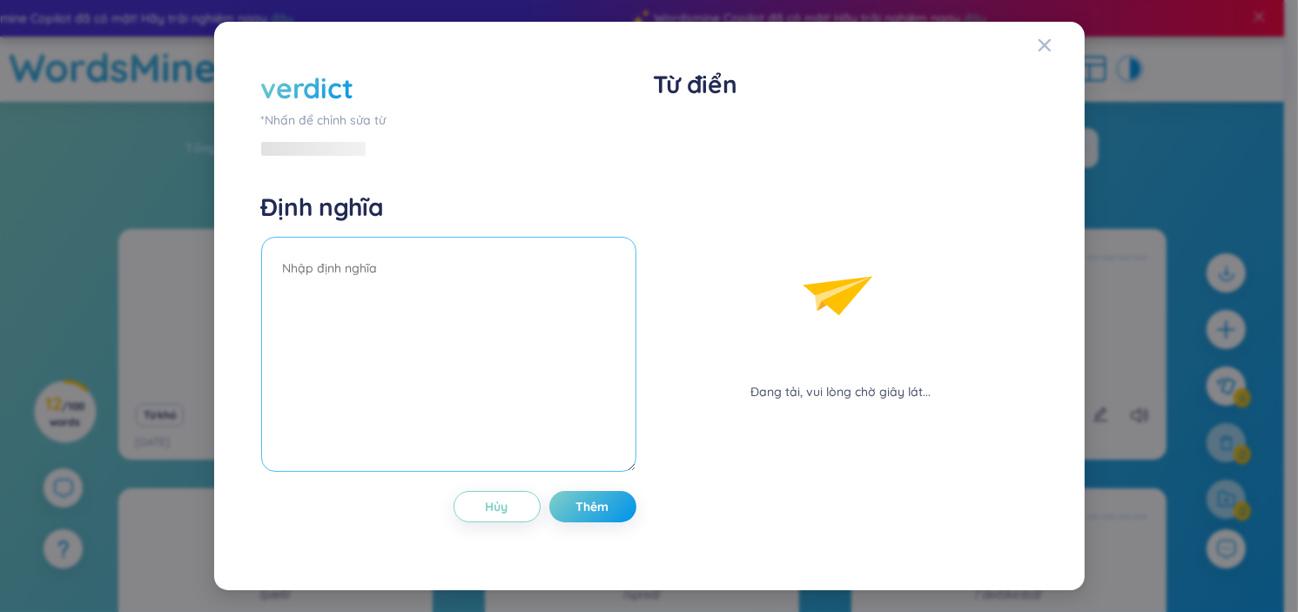
click at [384, 215] on div "Định nghĩa" at bounding box center [448, 335] width 375 height 286
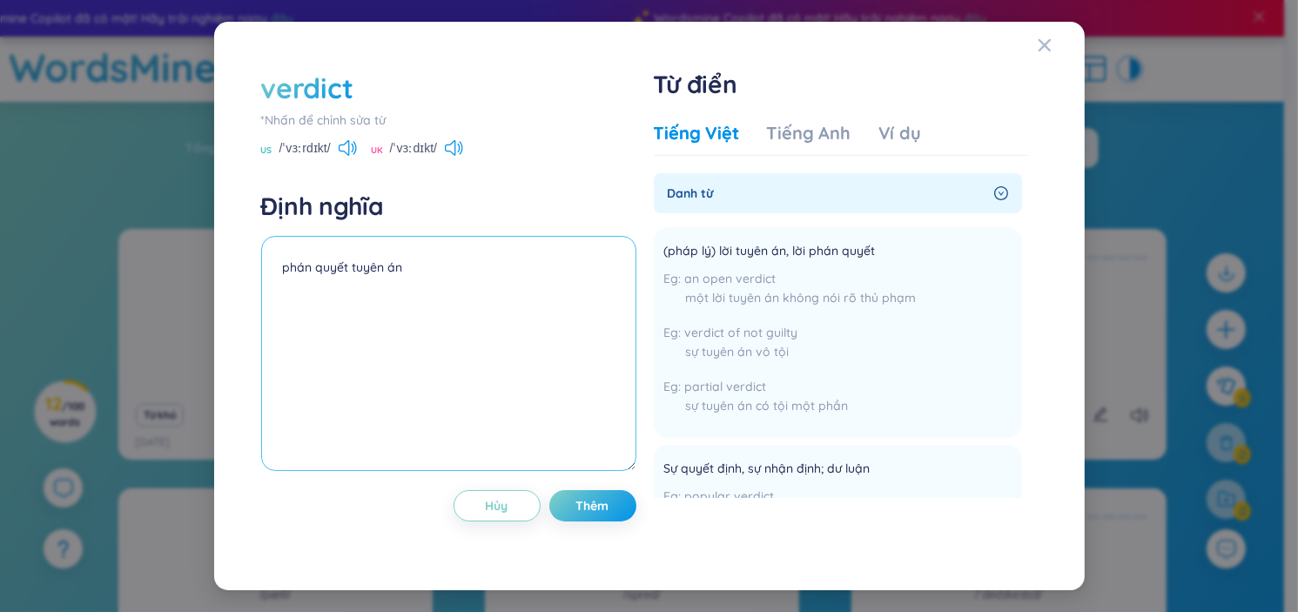
click at [460, 312] on textarea "phán quyết tuyên án" at bounding box center [448, 353] width 375 height 235
click at [474, 272] on textarea "phán quyết tuyên án" at bounding box center [448, 353] width 375 height 235
type textarea "phán quyết tuyên án"
click at [613, 515] on button "Thêm" at bounding box center [592, 505] width 87 height 31
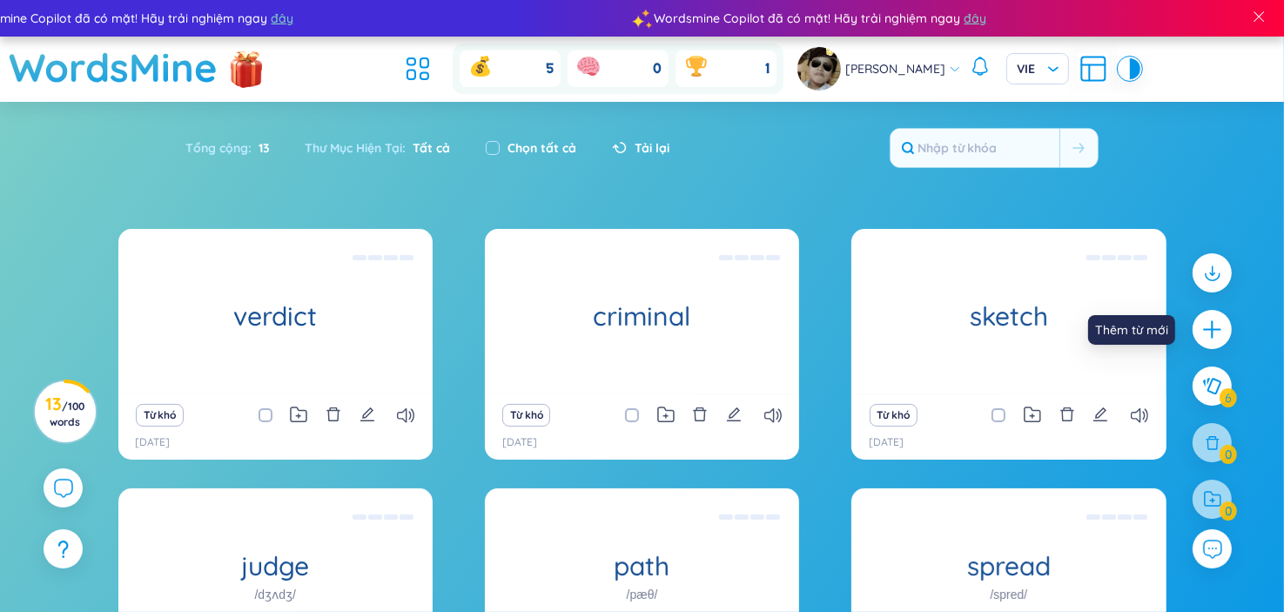
click at [1217, 321] on icon "plus" at bounding box center [1212, 330] width 22 height 22
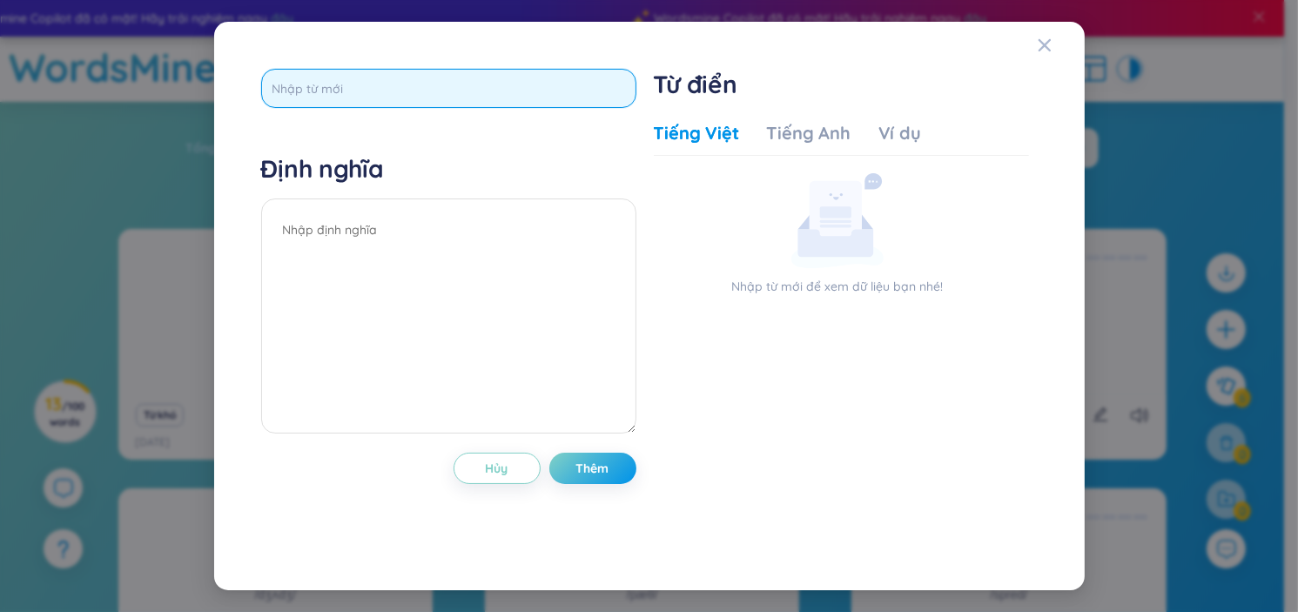
click at [402, 100] on input "text" at bounding box center [448, 88] width 375 height 39
type input "stenced"
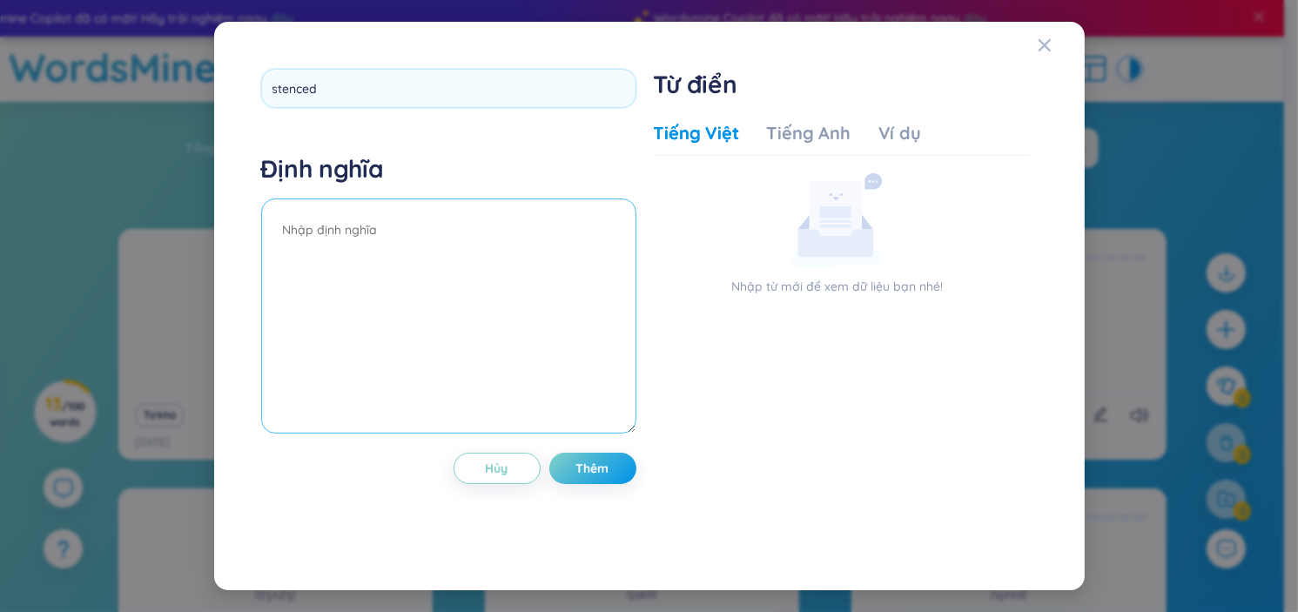
click at [368, 232] on div "Định nghĩa" at bounding box center [448, 296] width 375 height 286
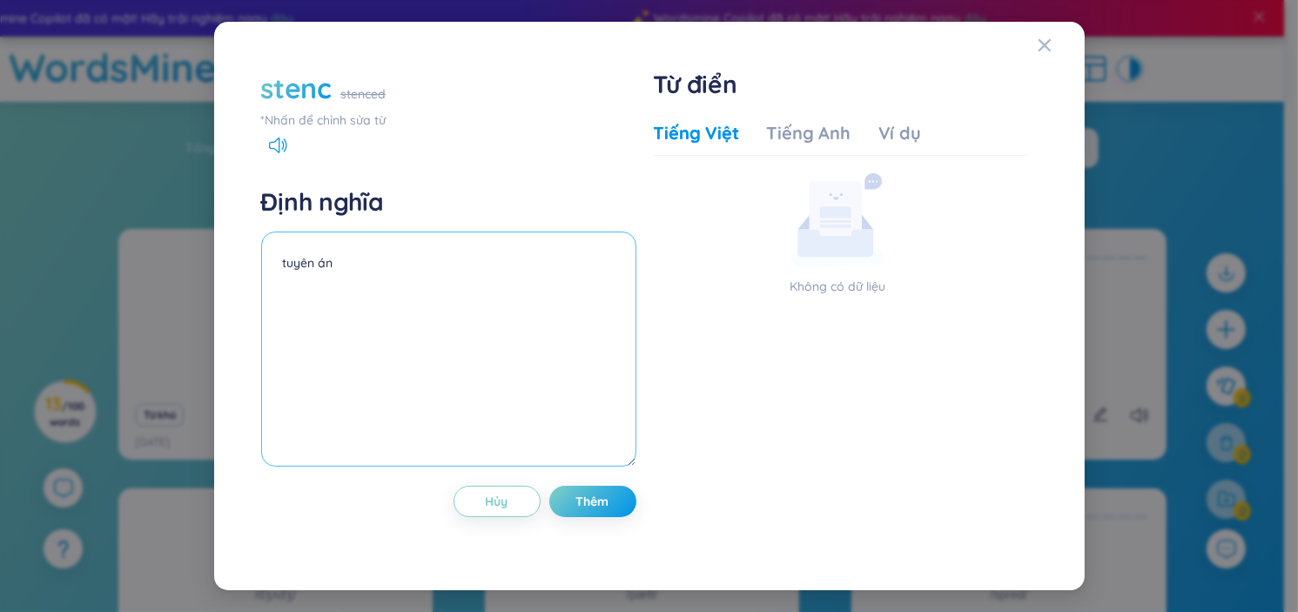
type textarea "tuyên án"
click at [359, 83] on div "stenc stenced" at bounding box center [448, 88] width 375 height 38
click at [327, 117] on div "*Nhấn để chỉnh sửa từ" at bounding box center [448, 120] width 375 height 19
click at [368, 96] on div "stenc" at bounding box center [448, 88] width 375 height 38
click at [306, 117] on div "*Nhấn để chỉnh sửa từ" at bounding box center [448, 120] width 375 height 19
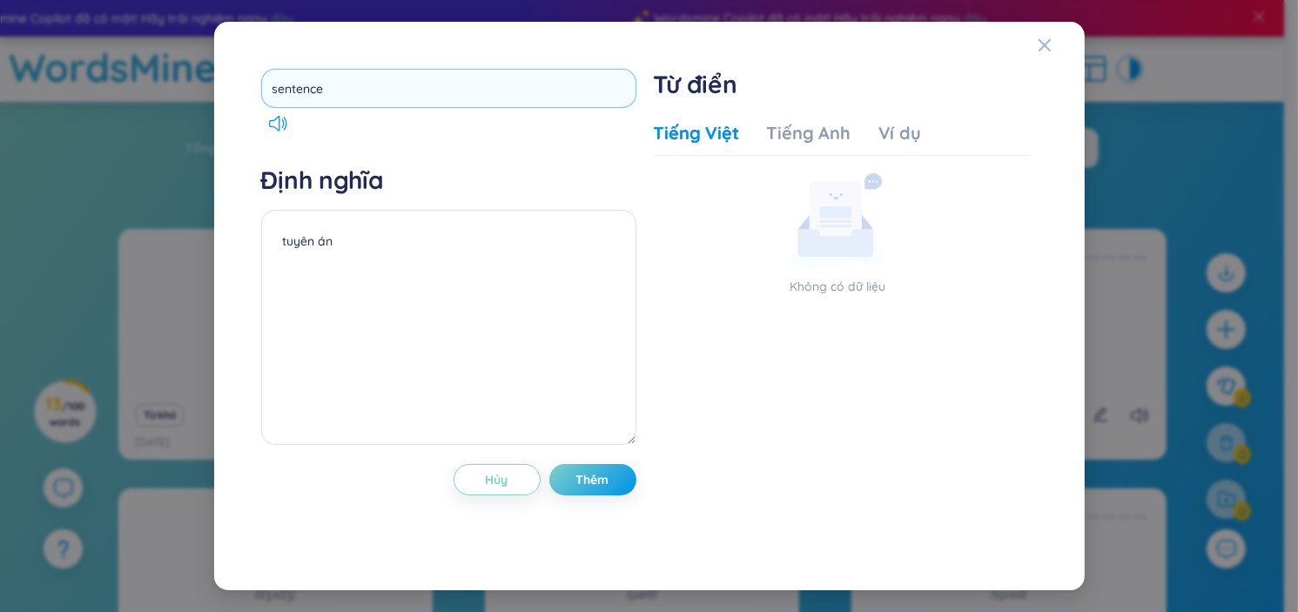
type input "sentenced"
click at [364, 225] on div "Định nghĩa tuyên án" at bounding box center [448, 308] width 375 height 286
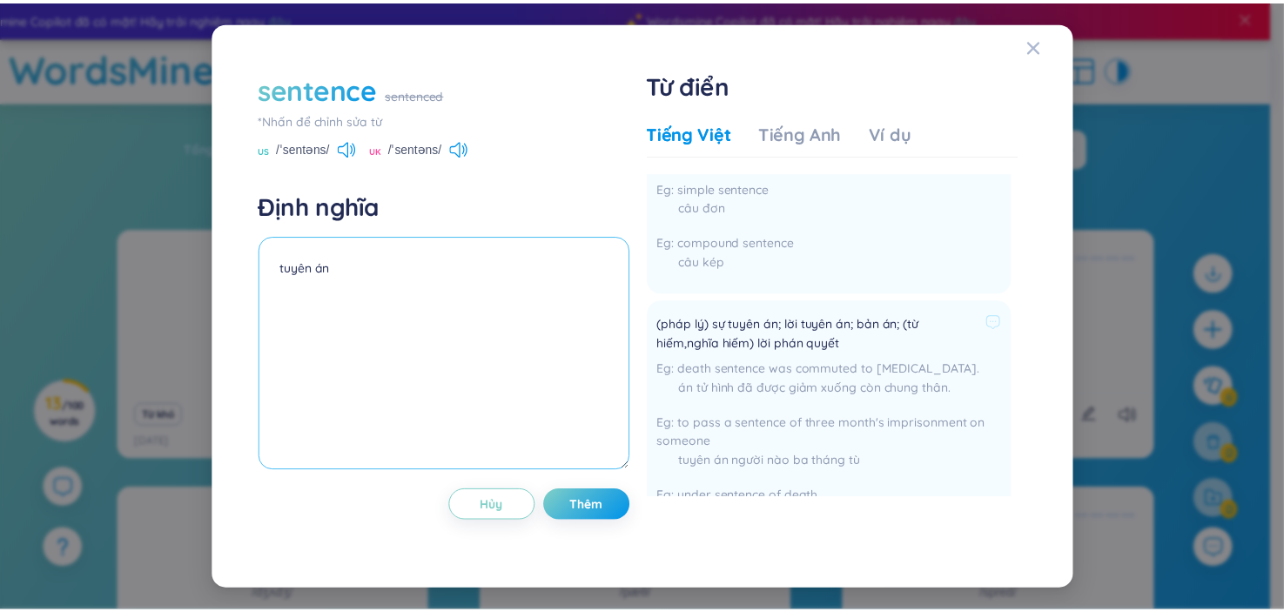
scroll to position [87, 0]
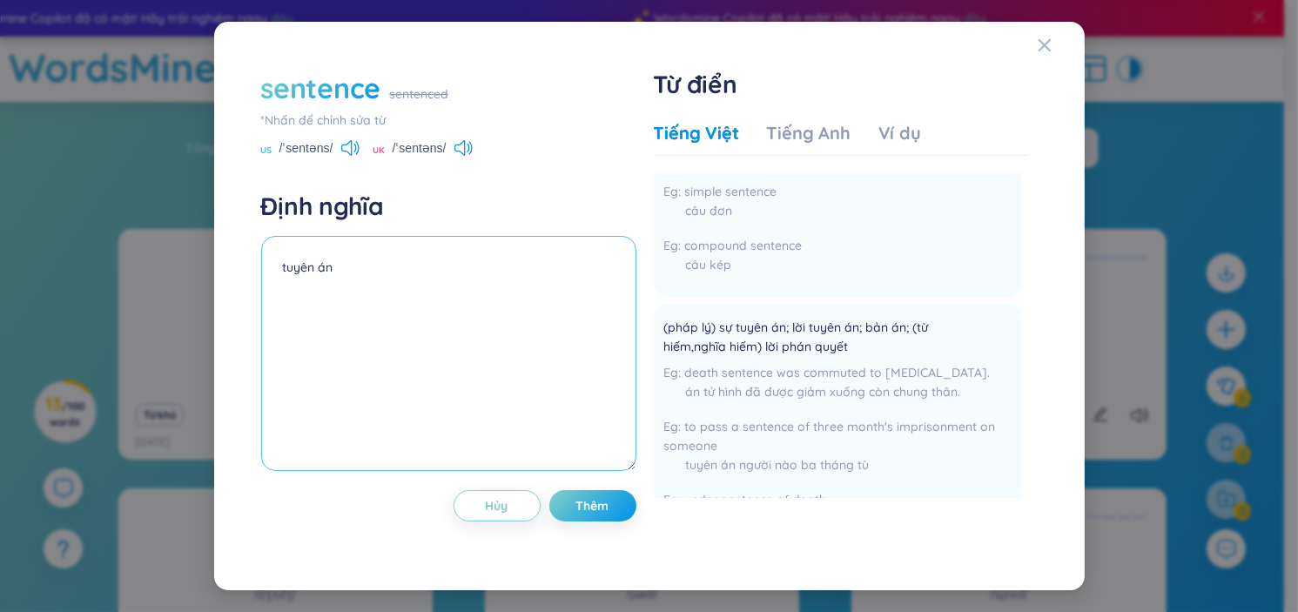
drag, startPoint x: 329, startPoint y: 274, endPoint x: 319, endPoint y: 274, distance: 9.6
click at [319, 274] on textarea "tuyên án" at bounding box center [448, 353] width 375 height 235
type textarea "t"
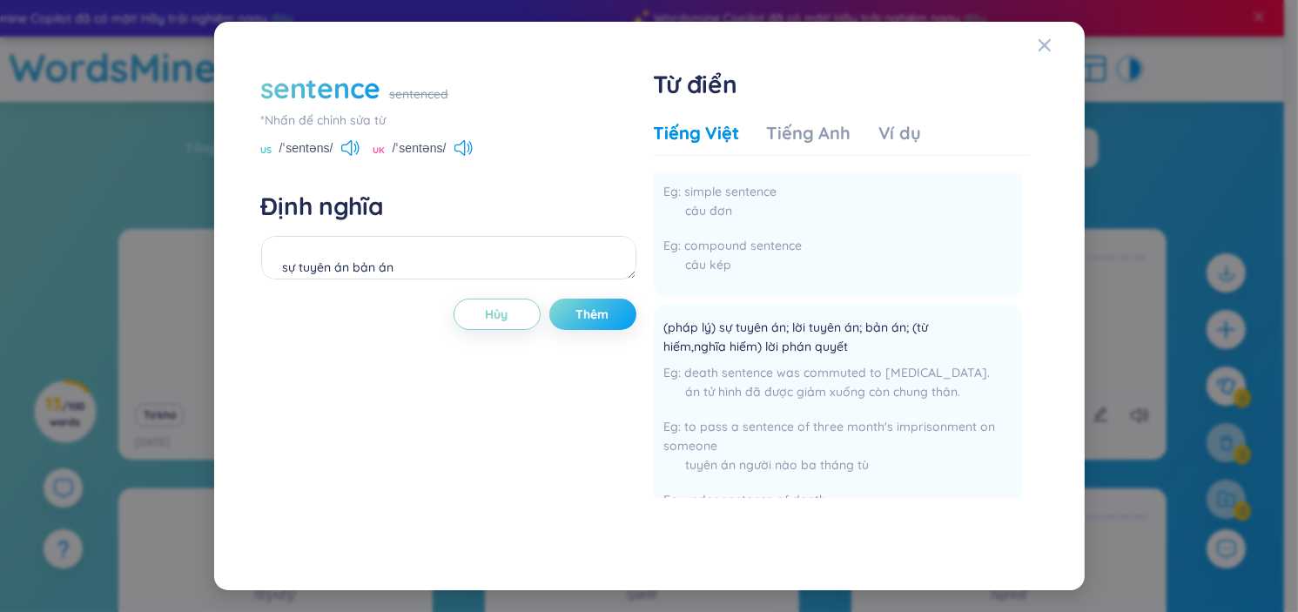
click at [602, 315] on span "Thêm" at bounding box center [592, 314] width 33 height 17
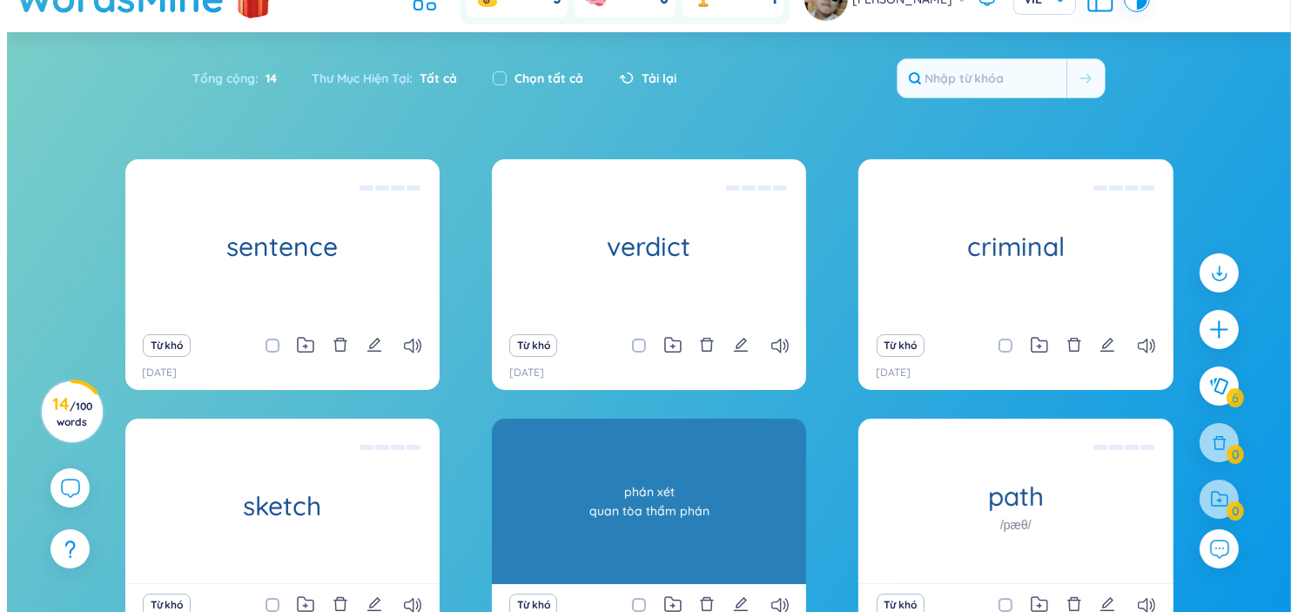
scroll to position [174, 0]
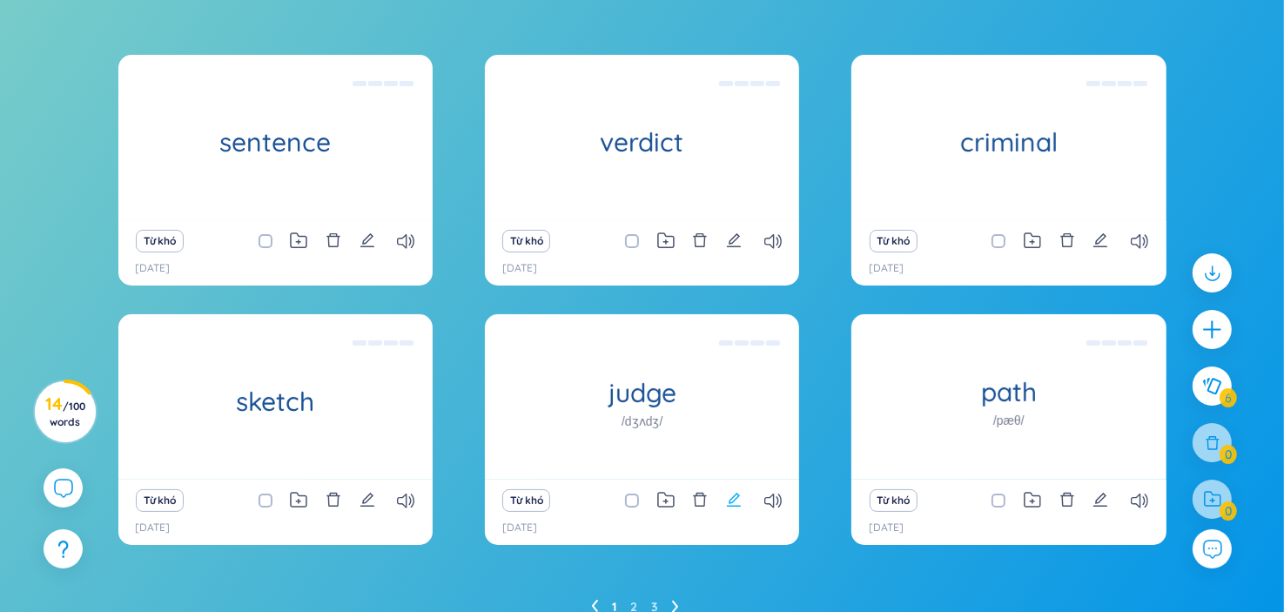
click at [731, 499] on icon "edit" at bounding box center [734, 500] width 14 height 14
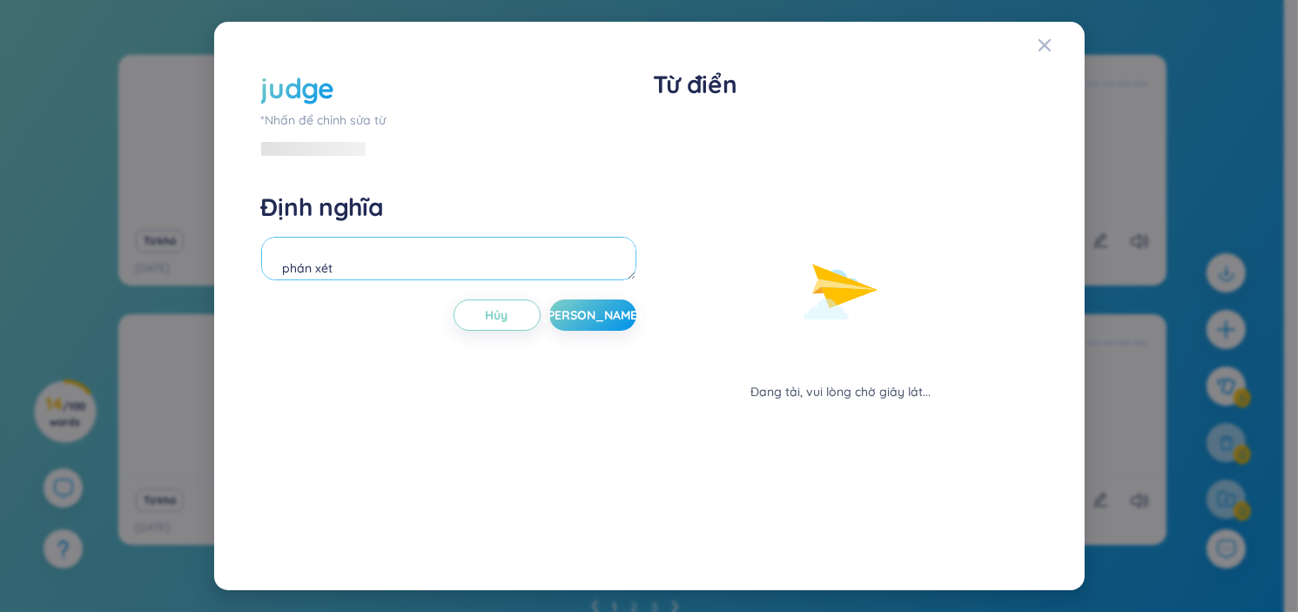
click at [472, 276] on textarea "phán xét quan tòa thẩm phán" at bounding box center [448, 259] width 375 height 44
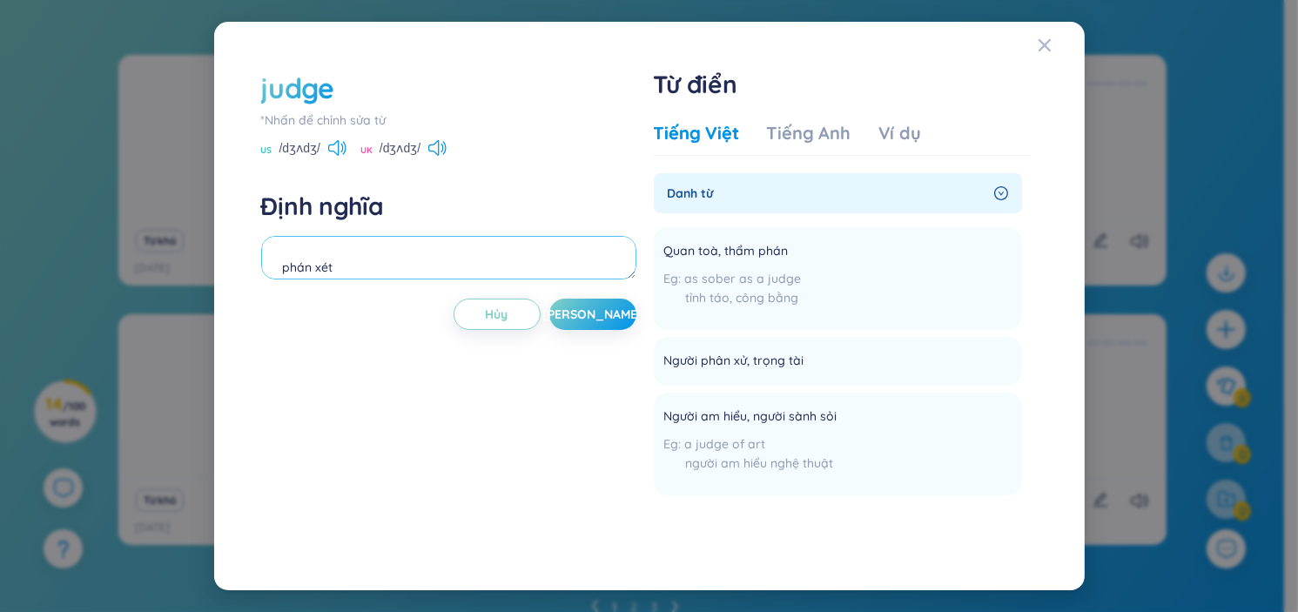
scroll to position [15, 0]
click at [421, 274] on textarea "phán xét the judge gave a vertict criminal quan tòa thẩm phán" at bounding box center [448, 258] width 375 height 44
click at [494, 262] on textarea "phán xét the judge gave a verdict criminal quan tòa thẩm phán" at bounding box center [448, 258] width 375 height 44
drag, startPoint x: 488, startPoint y: 274, endPoint x: 450, endPoint y: 265, distance: 39.5
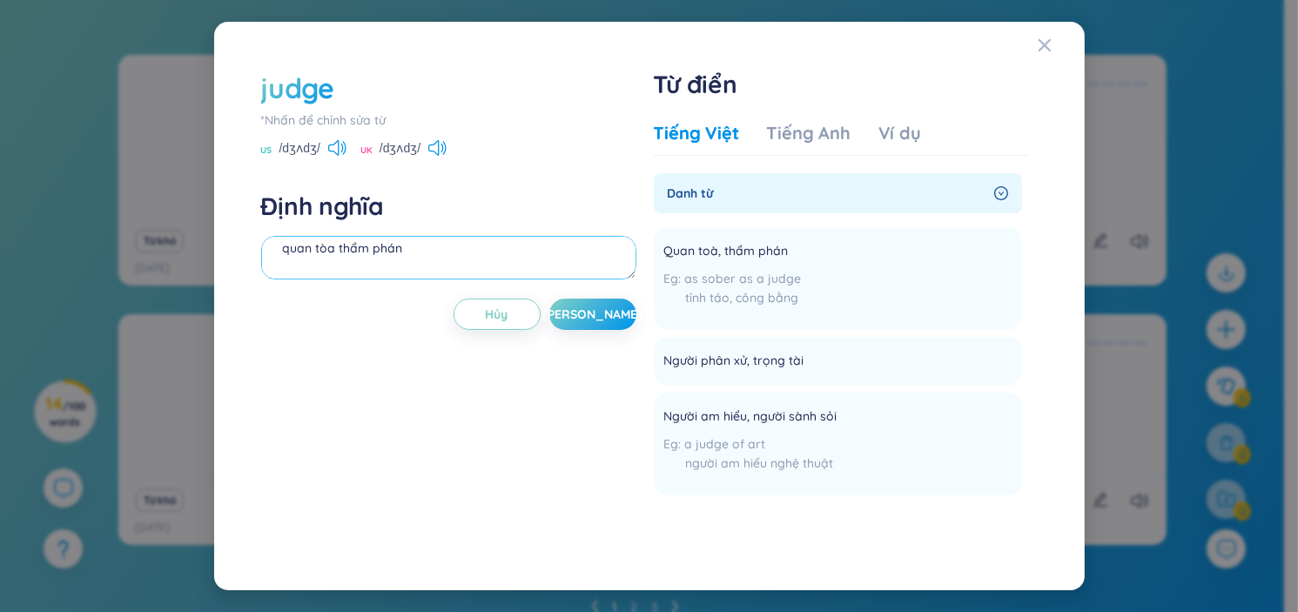
click at [450, 265] on textarea "phán xét the judge gave a verdict criminal quan tòa thẩm phán" at bounding box center [448, 258] width 375 height 44
click at [468, 254] on textarea "phán xét the judge gave a verdict criminal quan tòa thẩm phán" at bounding box center [448, 258] width 375 height 44
click at [424, 262] on textarea "phán xét the judge gave a verdict criminal quan tòa thẩm phán" at bounding box center [448, 258] width 375 height 44
click at [448, 250] on textarea "phán xét the judge gave a verdict criminal quan tòa thẩm phán" at bounding box center [448, 258] width 375 height 44
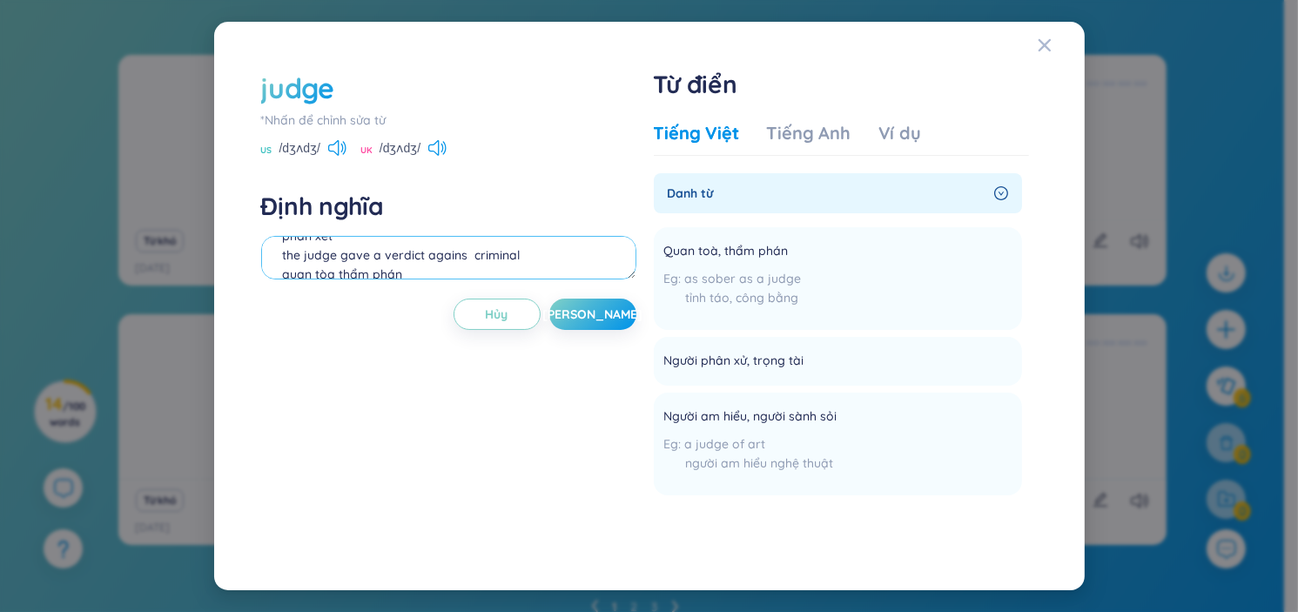
click at [462, 262] on textarea "phán xét the judge gave a verdict agains criminal quan tòa thẩm phán" at bounding box center [448, 258] width 375 height 44
click at [489, 232] on div "Định nghĩa phán xét the judge gave a verdict agains criminal quan tòa thẩm phán" at bounding box center [448, 238] width 375 height 94
click at [461, 256] on textarea "phán xét the judge gave a verdict agains criminal quan tòa thẩm phán" at bounding box center [448, 258] width 375 height 44
click at [560, 265] on textarea "phán xét the judge gave a verdict against the criminal quan tòa thẩm phán" at bounding box center [448, 258] width 375 height 44
click at [564, 252] on textarea "phán xét the judge gave a verdict against the criminal quan tòa thẩm phán" at bounding box center [448, 258] width 375 height 44
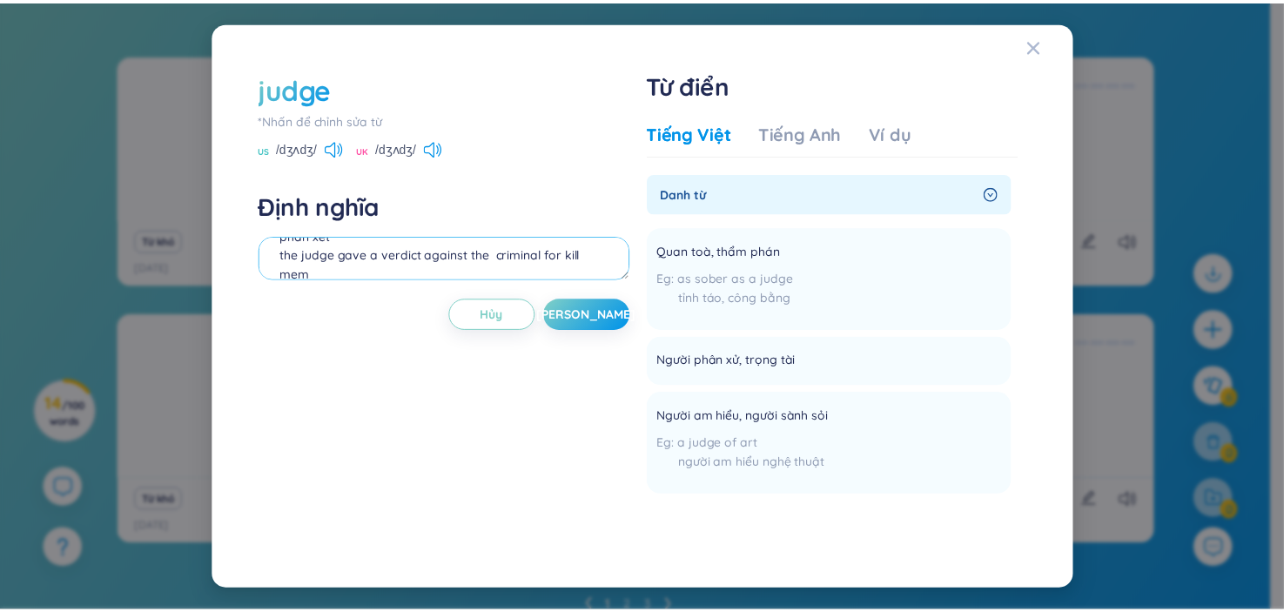
scroll to position [35, 0]
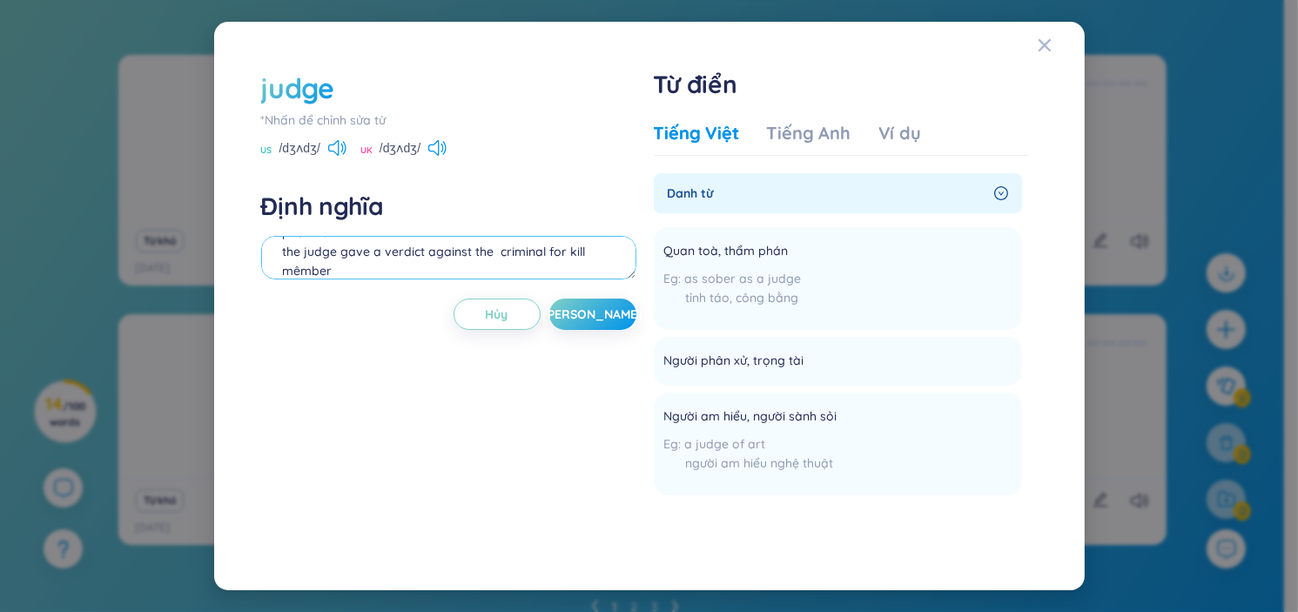
drag, startPoint x: 280, startPoint y: 268, endPoint x: 296, endPoint y: 269, distance: 15.7
click at [280, 268] on textarea "phán xét the judge gave a verdict against the criminal for kill mêmber quan tòa…" at bounding box center [448, 258] width 375 height 44
click at [582, 252] on textarea "phán xét the judge gave a verdict against the criminal for kill mêmber quan tòa…" at bounding box center [448, 258] width 375 height 44
click at [582, 253] on textarea "phán xét the judge gave a verdict against the criminal for killa mêmber quan tò…" at bounding box center [448, 258] width 375 height 44
click at [481, 271] on textarea "phán xét the judge gave a verdict against the criminal for kill a mêmber quan t…" at bounding box center [448, 258] width 375 height 44
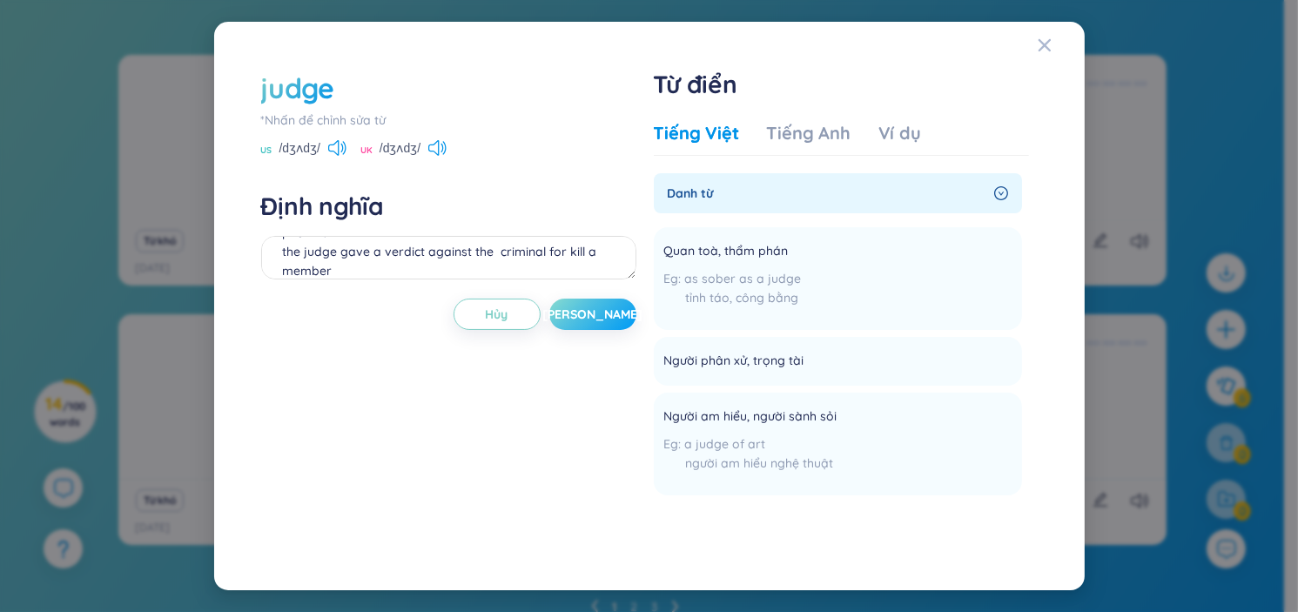
click at [593, 314] on span "[PERSON_NAME]" at bounding box center [592, 314] width 100 height 17
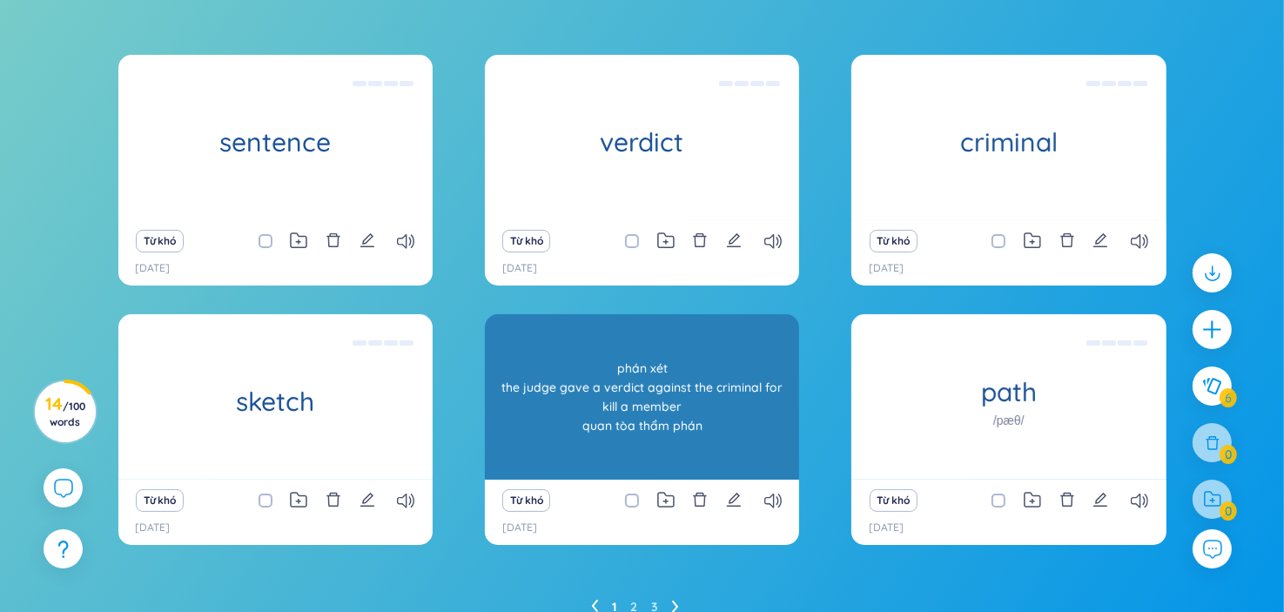
scroll to position [251, 0]
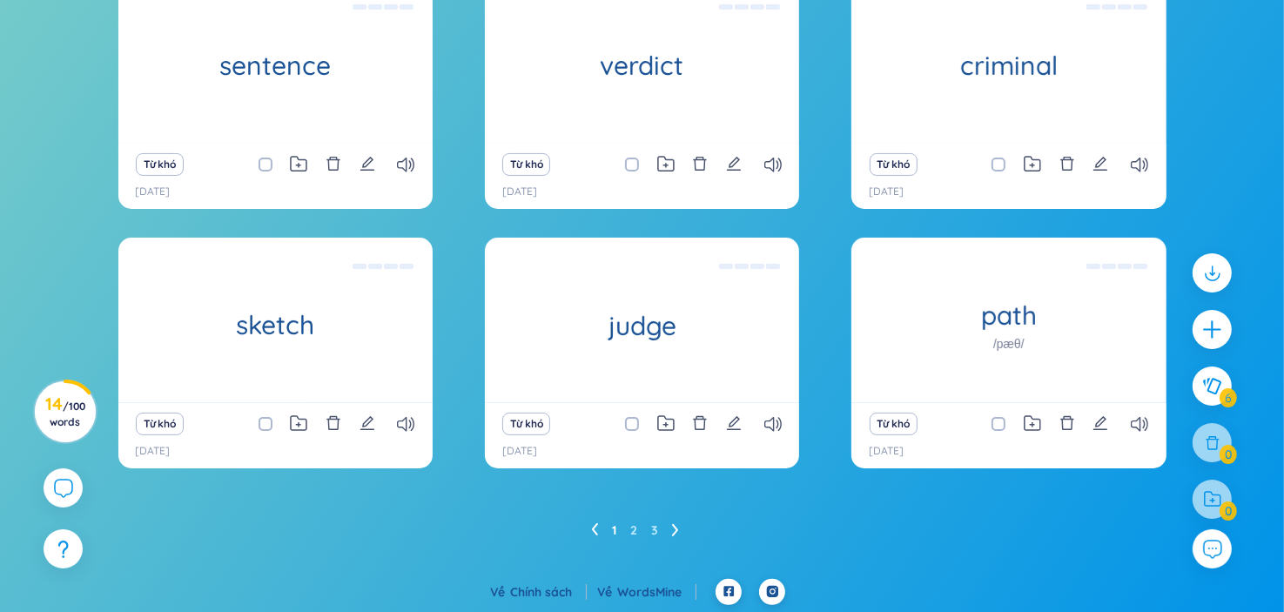
click at [677, 527] on icon at bounding box center [675, 529] width 7 height 13
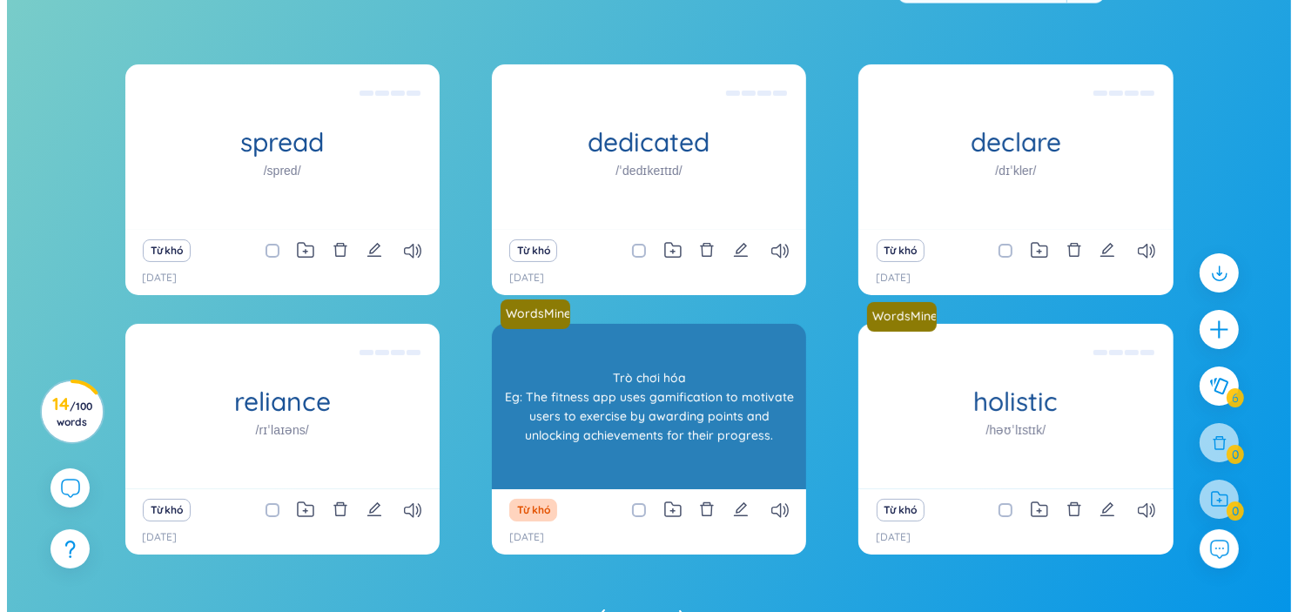
scroll to position [164, 0]
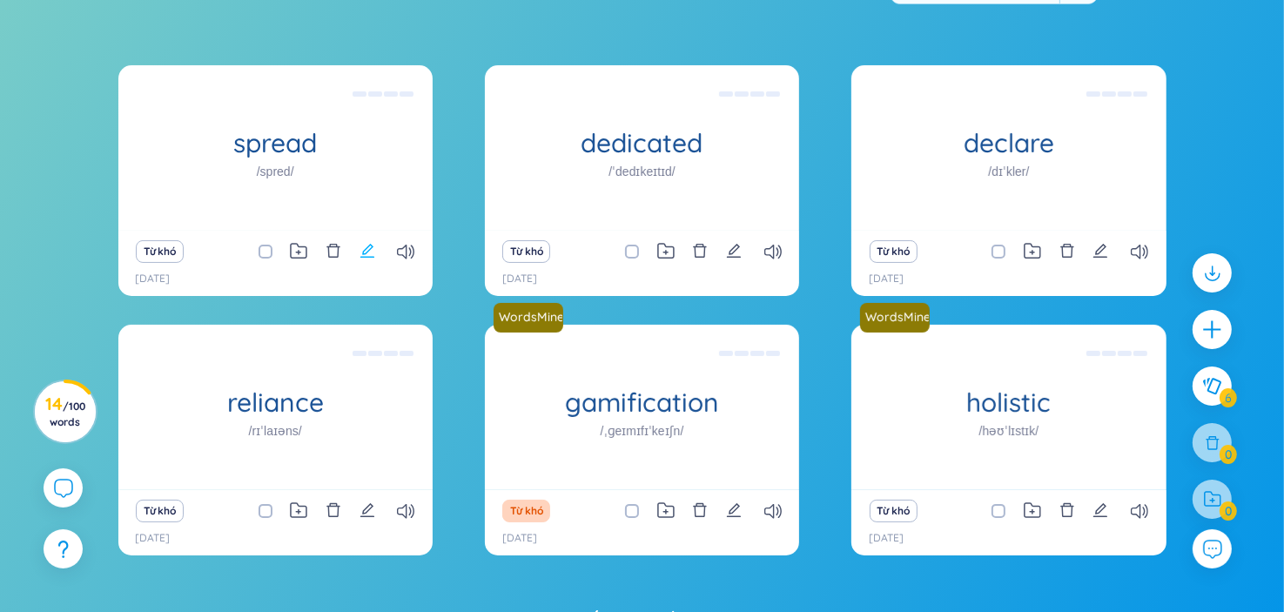
click at [366, 245] on icon "edit" at bounding box center [368, 251] width 16 height 16
type textarea "lây lan chênh lệch"
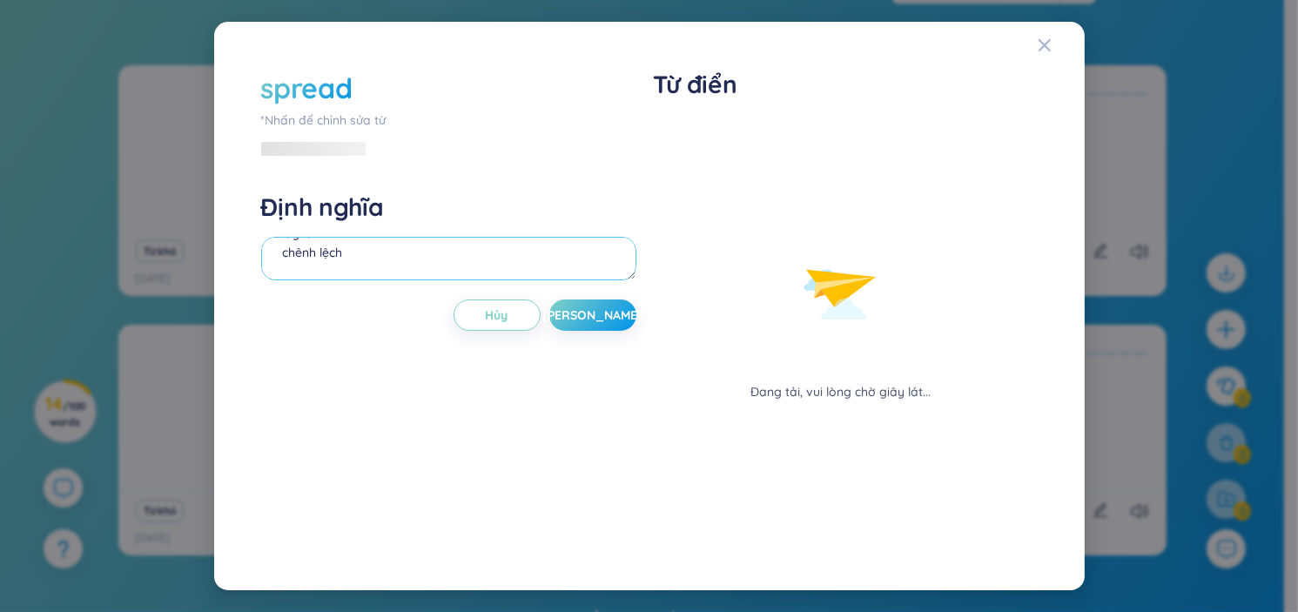
click at [406, 260] on textarea "lây lan chênh lệch" at bounding box center [448, 259] width 375 height 44
